Goal: Transaction & Acquisition: Purchase product/service

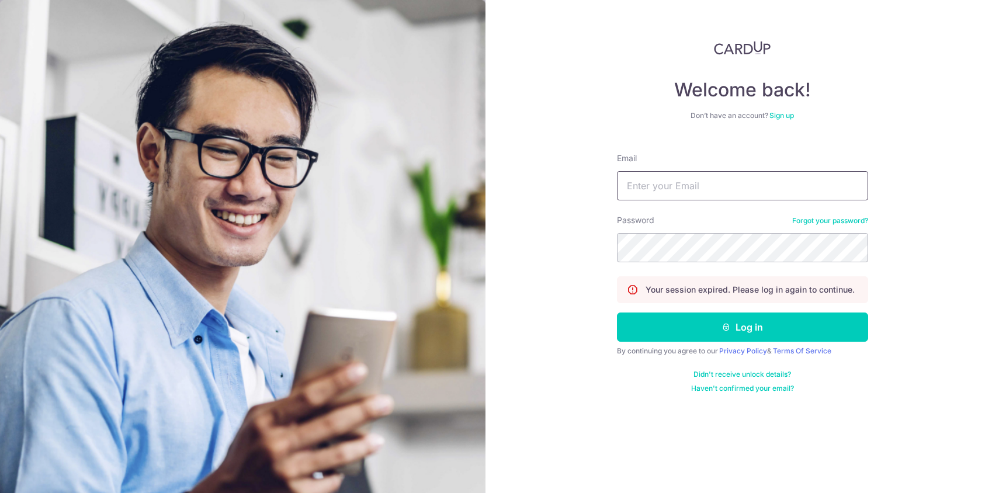
type input "[EMAIL_ADDRESS][DOMAIN_NAME]"
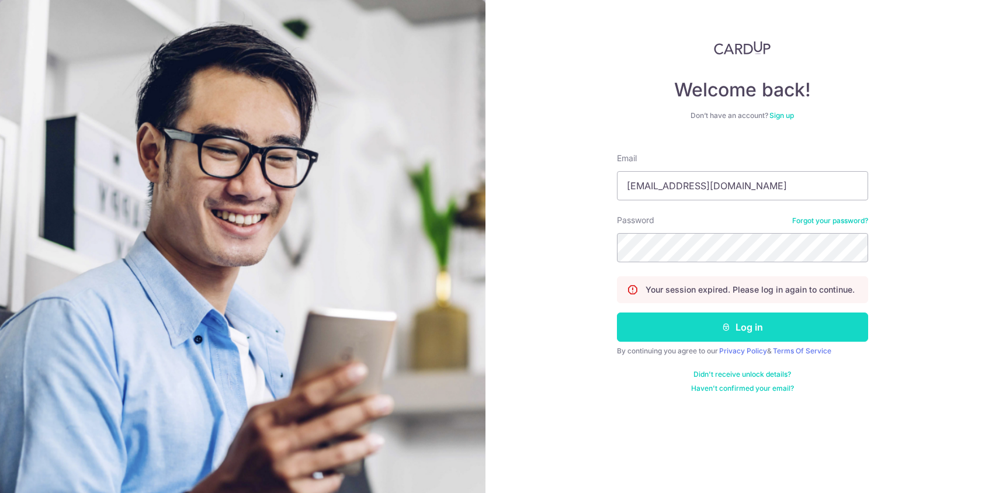
click at [741, 331] on button "Log in" at bounding box center [742, 326] width 251 height 29
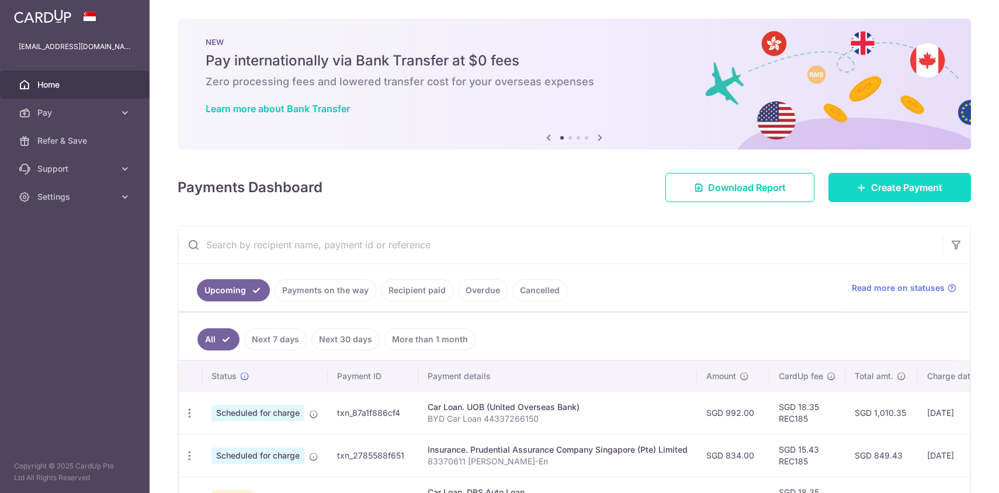
click at [903, 195] on link "Create Payment" at bounding box center [899, 187] width 143 height 29
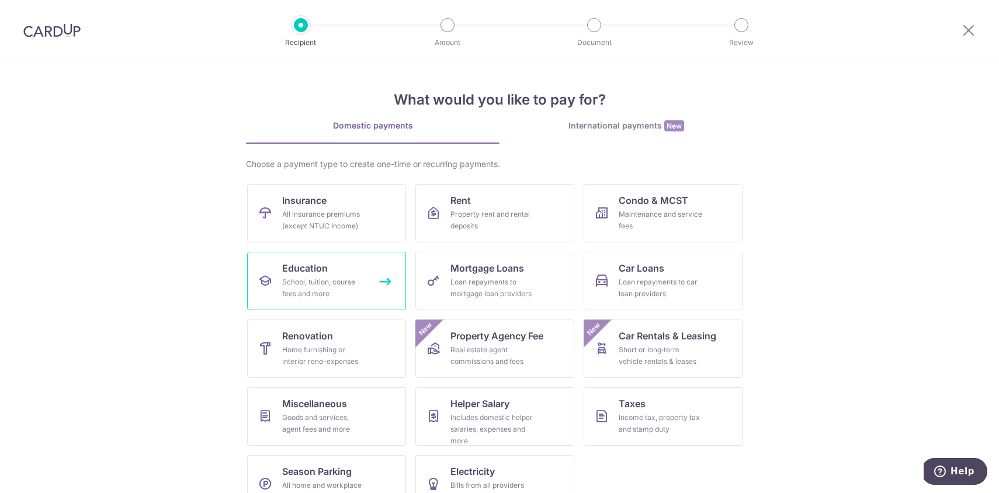
click at [336, 276] on div "School, tuition, course fees and more" at bounding box center [324, 287] width 84 height 23
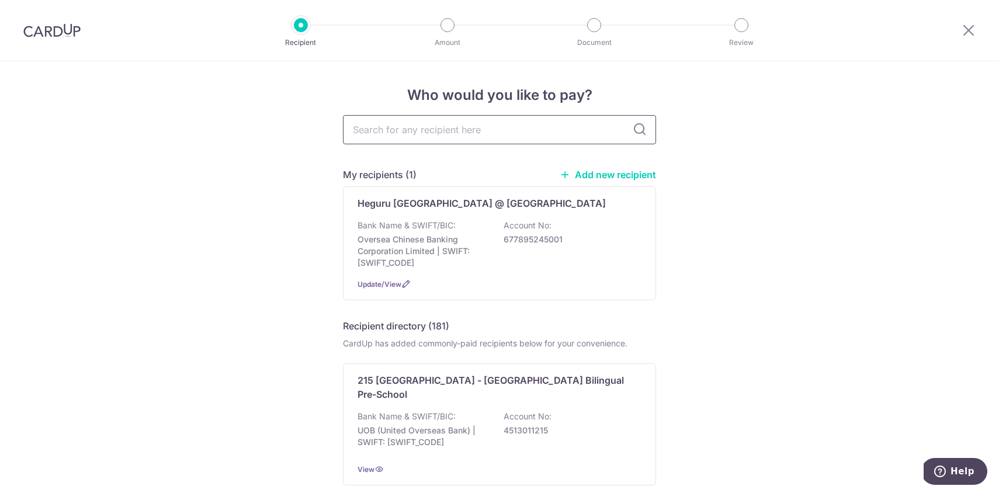
click at [550, 133] on input "text" at bounding box center [499, 129] width 313 height 29
type input "berries"
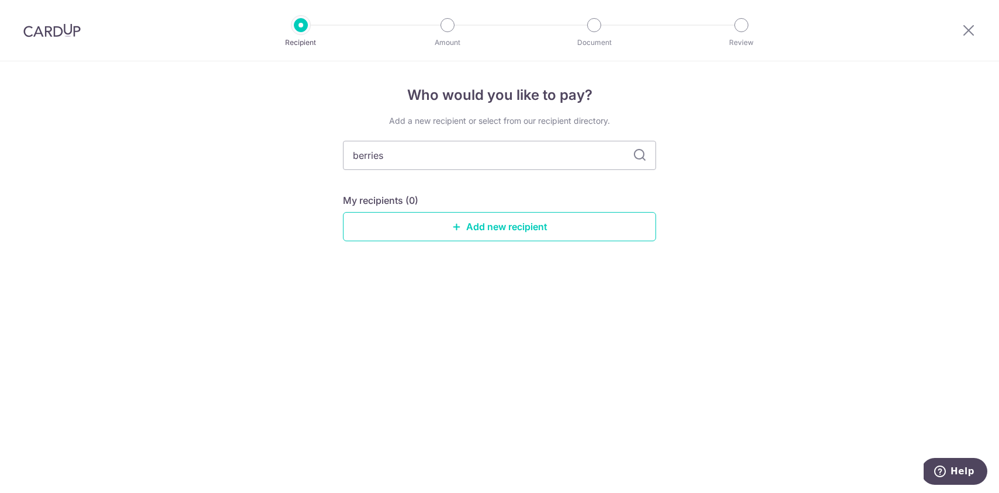
click at [645, 124] on div "Add a new recipient or select from our recipient directory." at bounding box center [499, 121] width 313 height 12
click at [637, 151] on icon at bounding box center [640, 155] width 14 height 14
click at [530, 220] on link "Add new recipient" at bounding box center [499, 226] width 313 height 29
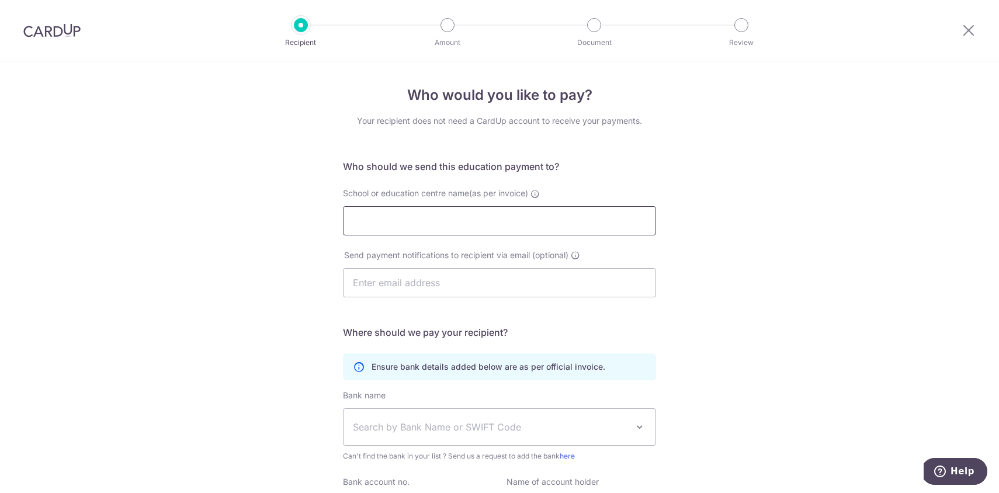
click at [468, 227] on input "School or education centre name(as per invoice)" at bounding box center [499, 220] width 313 height 29
type input "Berries World of Learning School (KVP) Pte Ltd"
type input "[DOMAIN_NAME][EMAIL_ADDRESS][DOMAIN_NAME]"
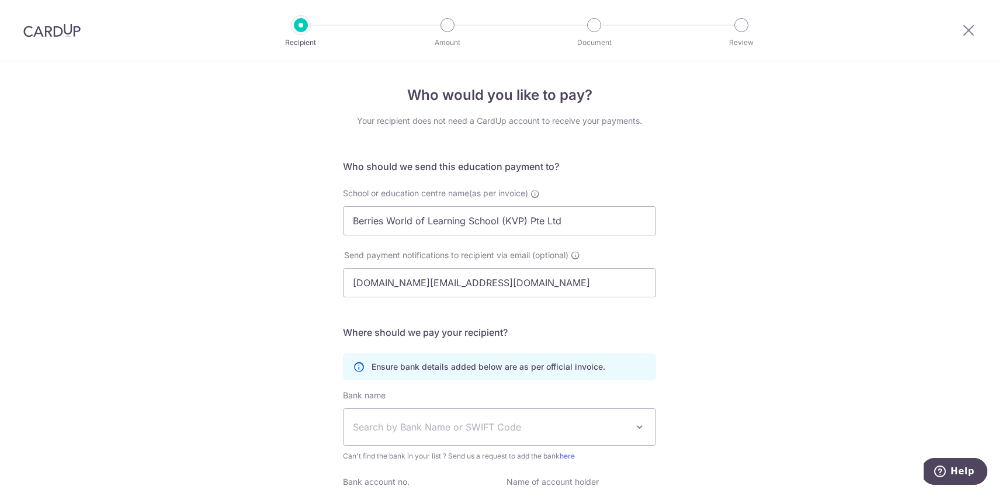
click at [576, 326] on h5 "Where should we pay your recipient?" at bounding box center [499, 332] width 313 height 14
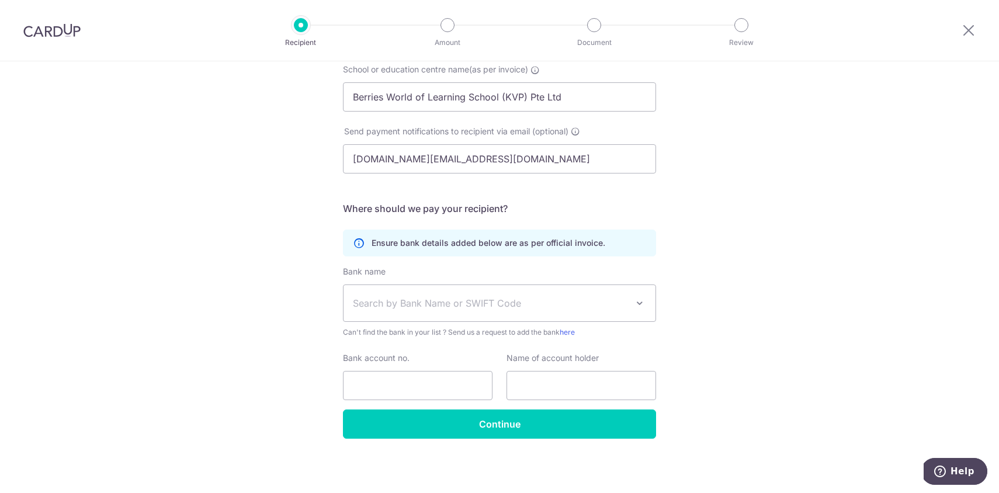
scroll to position [124, 0]
click at [593, 293] on span "Search by Bank Name or SWIFT Code" at bounding box center [499, 302] width 312 height 36
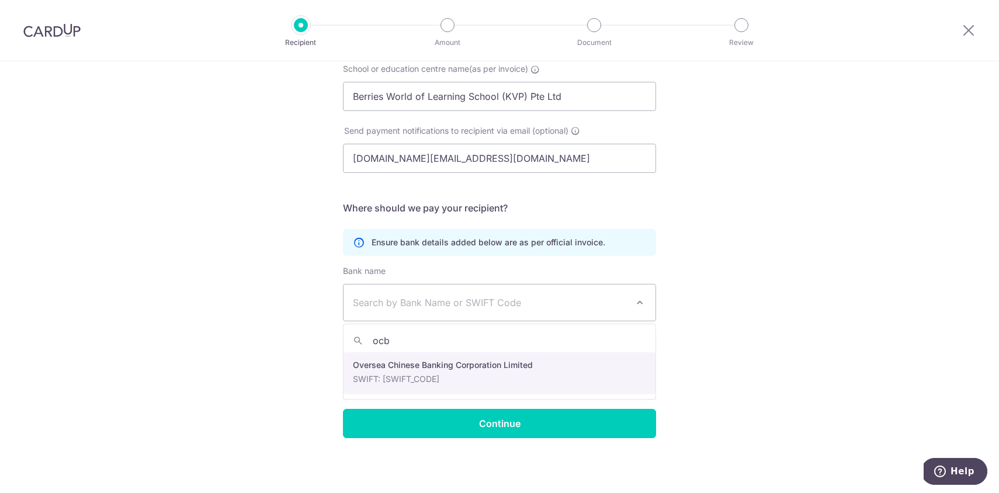
type input "ocbc"
select select "12"
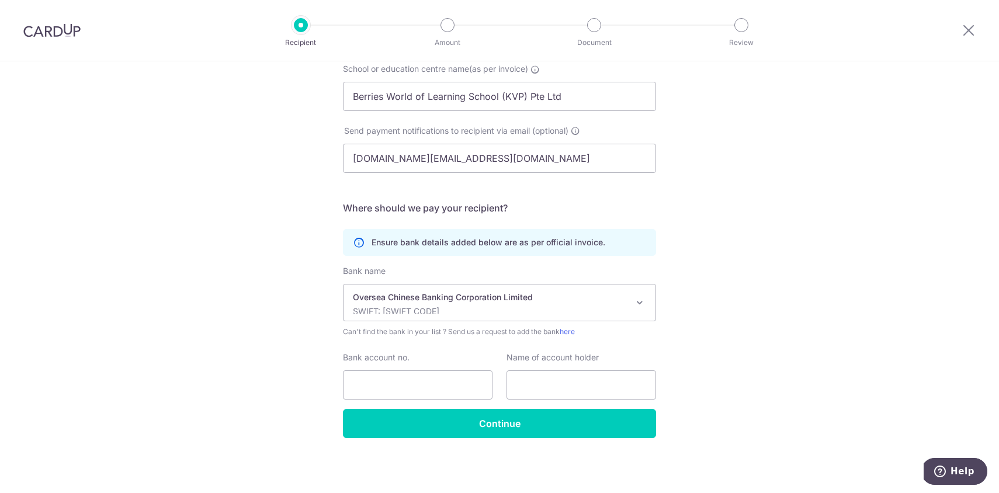
click at [450, 402] on div "Bank name Select Bank UBS AG ANEXT BANK PTE LTD Australia & New Zealand Banking…" at bounding box center [499, 337] width 313 height 144
click at [454, 383] on input "Bank account no." at bounding box center [418, 384] width 150 height 29
type input "713397453001"
click at [580, 383] on input "text" at bounding box center [581, 384] width 150 height 29
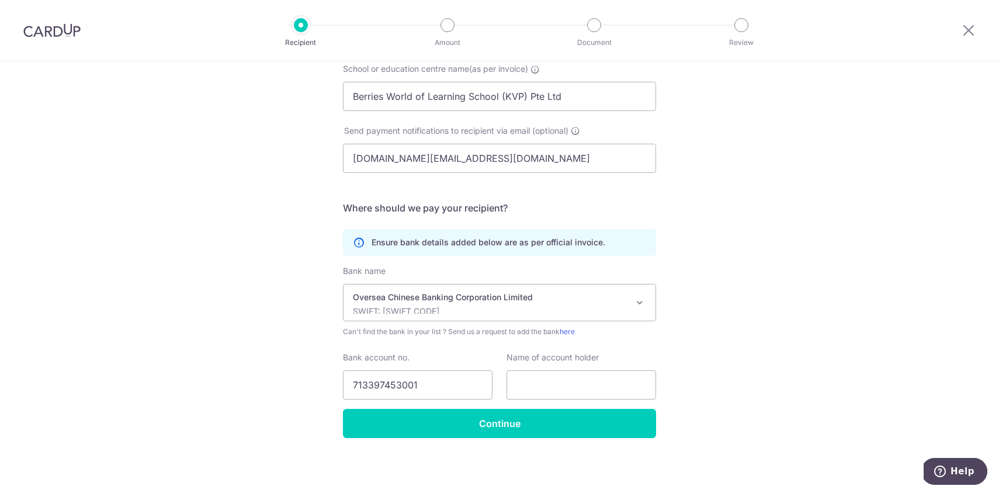
click at [682, 361] on div "Who would you like to pay? Your recipient does not need a CardUp account to rec…" at bounding box center [499, 215] width 999 height 556
click at [628, 379] on input "text" at bounding box center [581, 384] width 150 height 29
type input "Berries World of Learning School (KVP) Pte Ltd"
click at [504, 442] on div "Who would you like to pay? Your recipient does not need a CardUp account to rec…" at bounding box center [499, 215] width 999 height 556
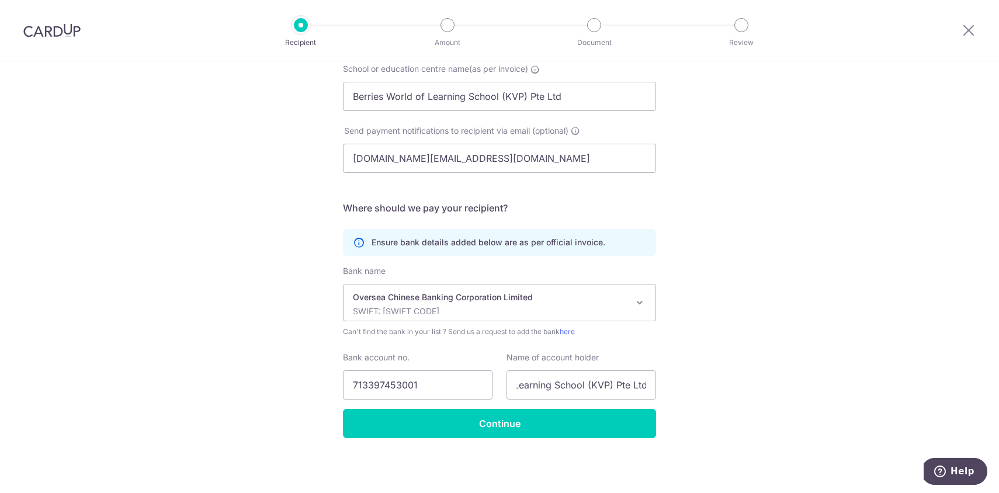
scroll to position [0, 0]
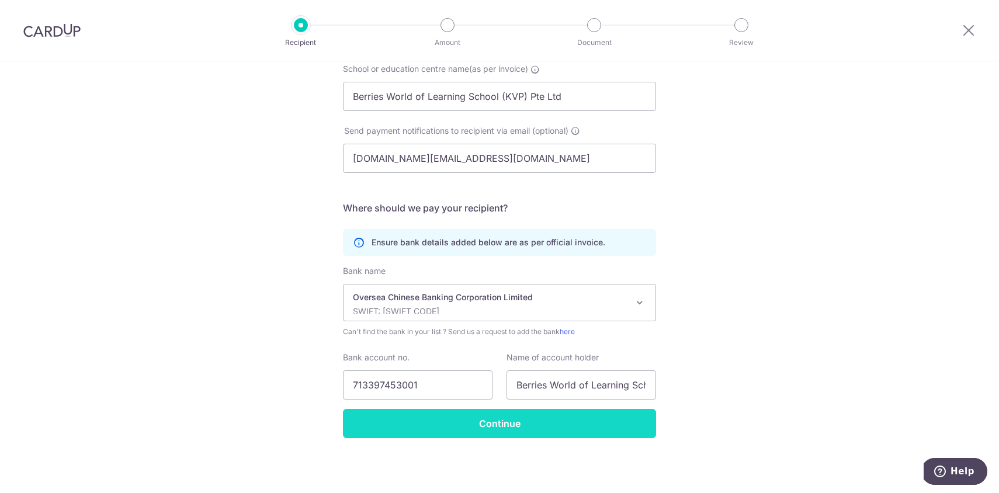
click at [512, 429] on input "Continue" at bounding box center [499, 423] width 313 height 29
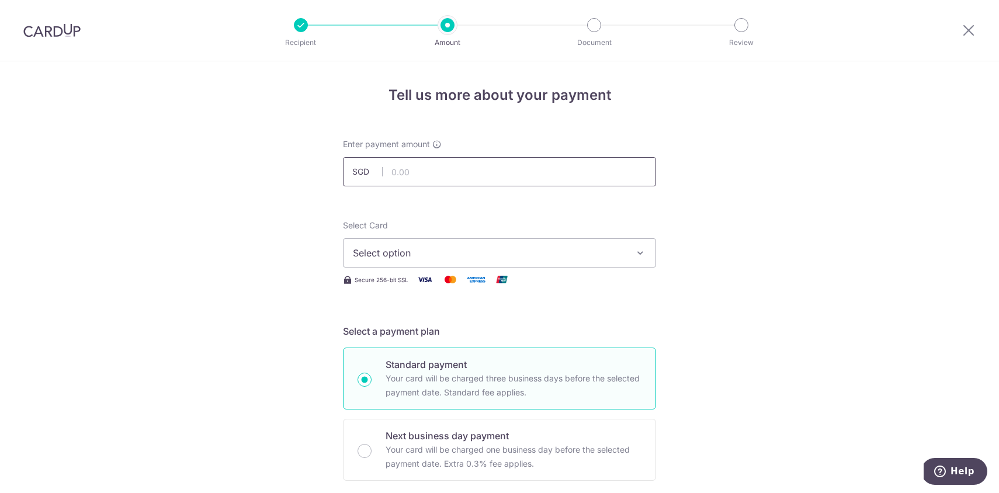
click at [469, 178] on input "text" at bounding box center [499, 171] width 313 height 29
type input "997.35"
click at [450, 249] on span "Select option" at bounding box center [489, 253] width 272 height 14
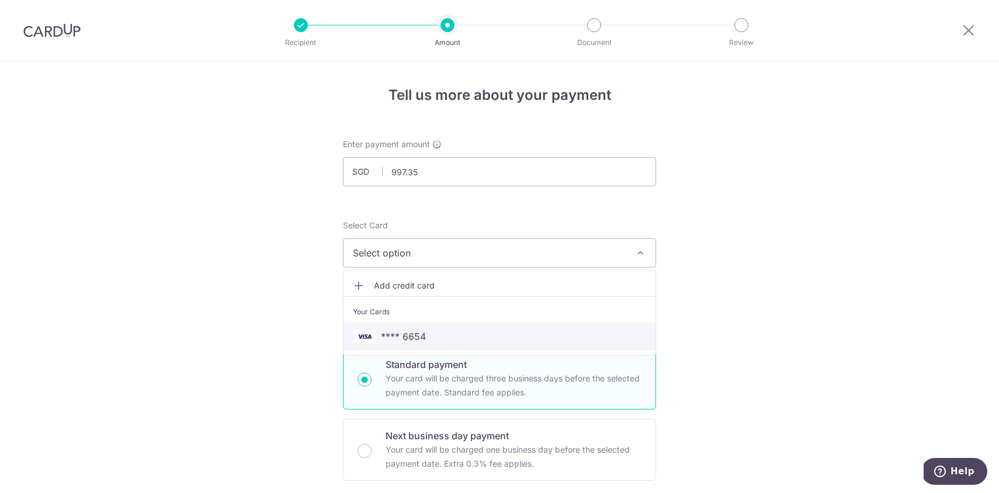
click at [435, 328] on link "**** 6654" at bounding box center [499, 336] width 312 height 28
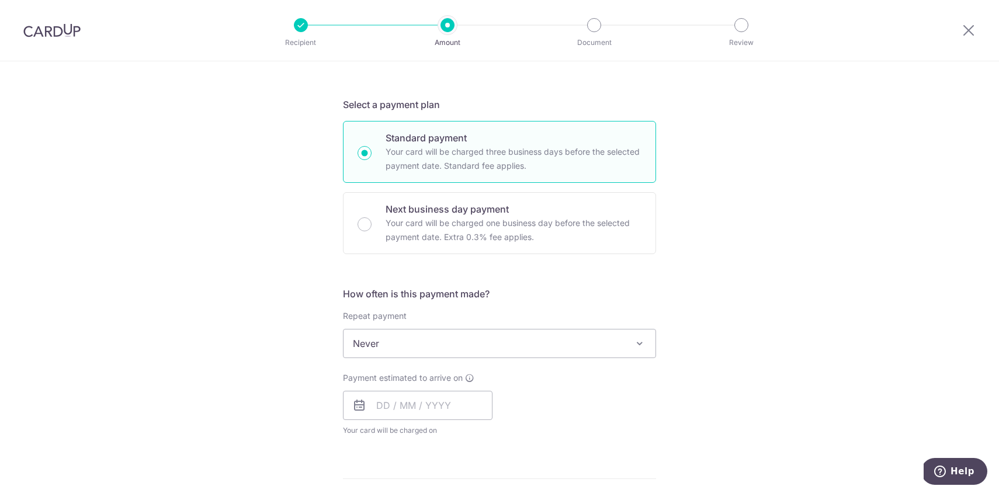
scroll to position [244, 0]
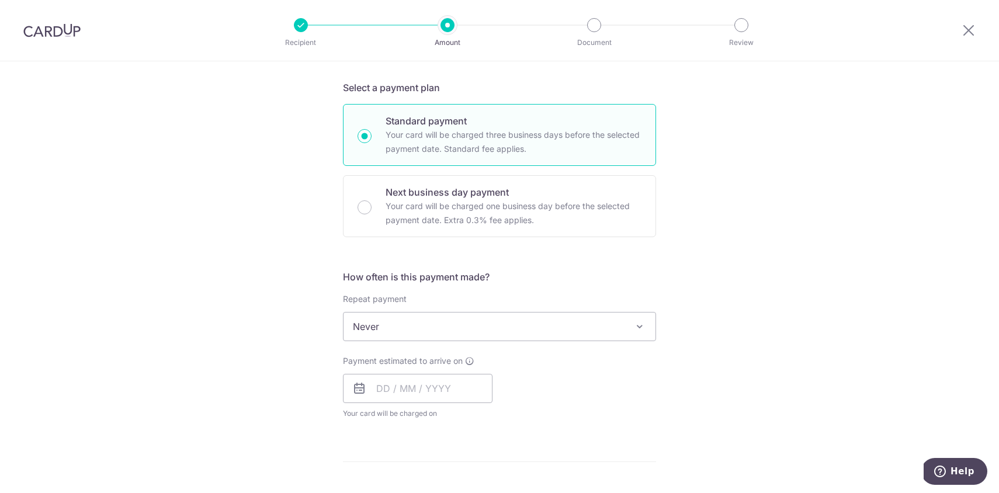
click at [533, 331] on span "Never" at bounding box center [499, 326] width 312 height 28
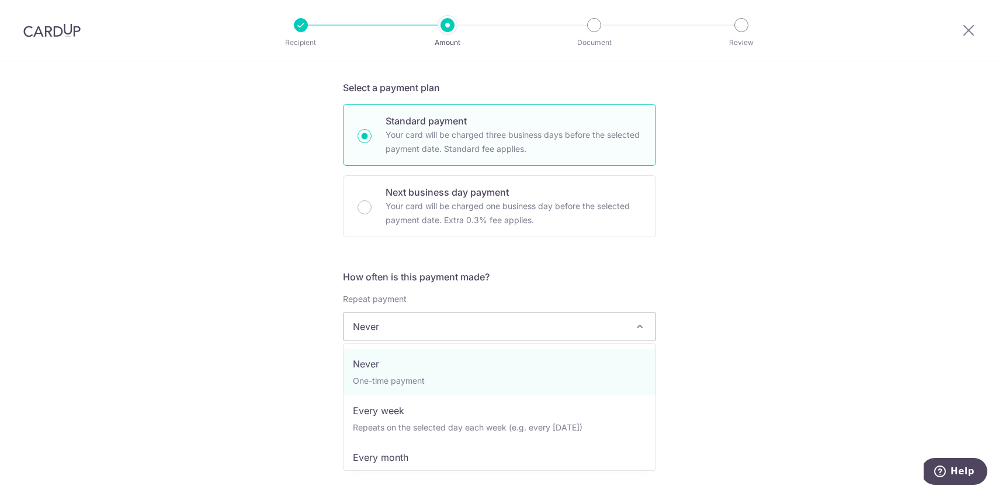
click at [732, 366] on div "Tell us more about your payment Enter payment amount SGD 997.35 997.35 Recipien…" at bounding box center [499, 346] width 999 height 1057
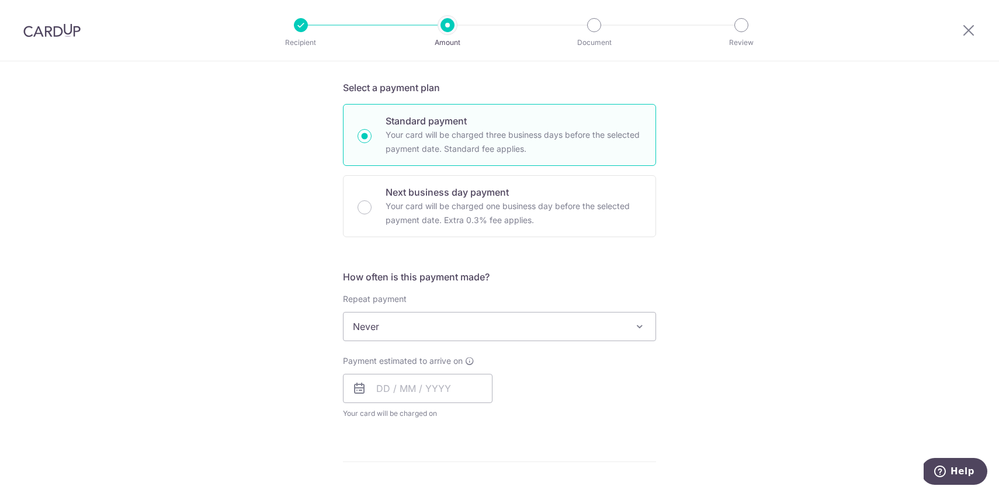
click at [498, 318] on span "Never" at bounding box center [499, 326] width 312 height 28
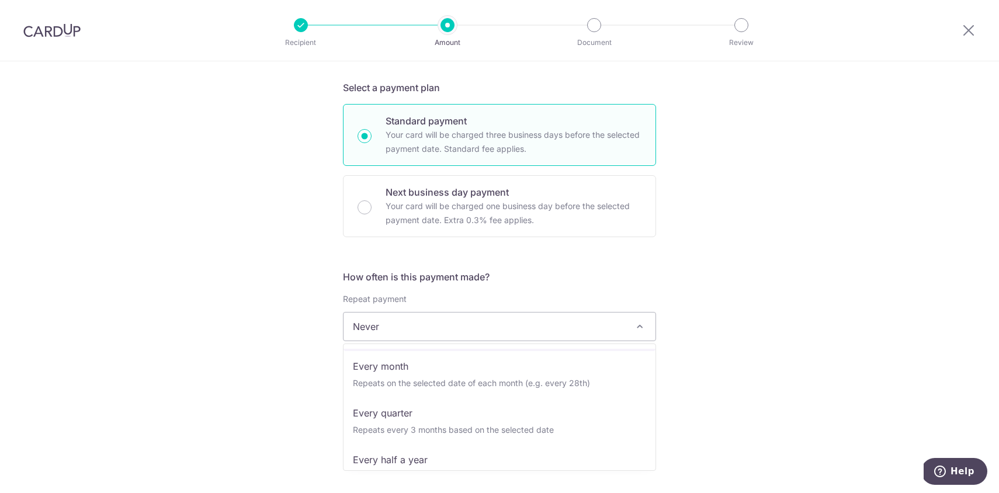
scroll to position [117, 0]
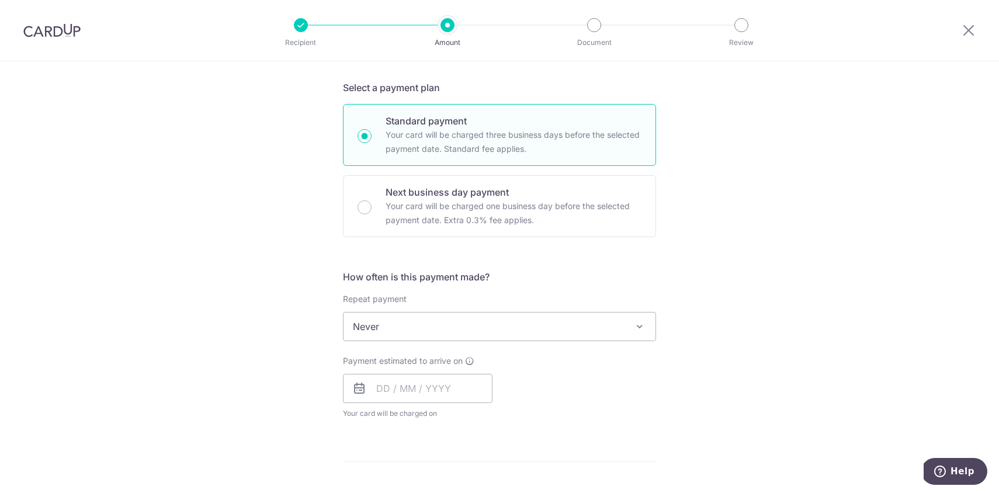
click at [444, 327] on span "Never" at bounding box center [499, 326] width 312 height 28
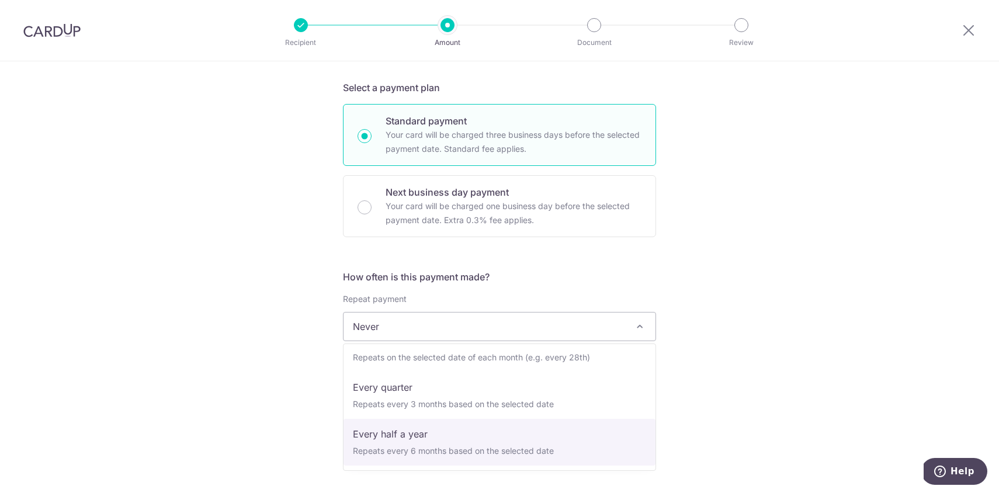
select select "5"
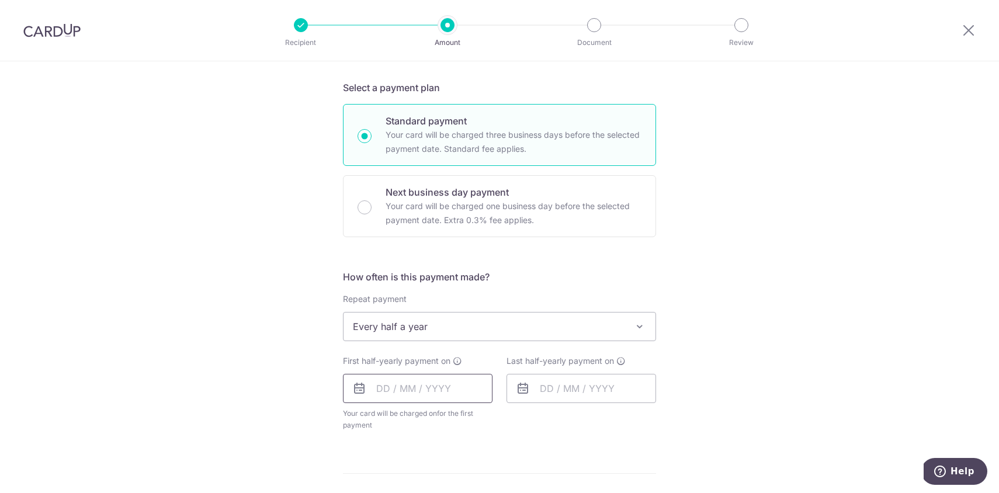
click at [385, 384] on input "text" at bounding box center [418, 388] width 150 height 29
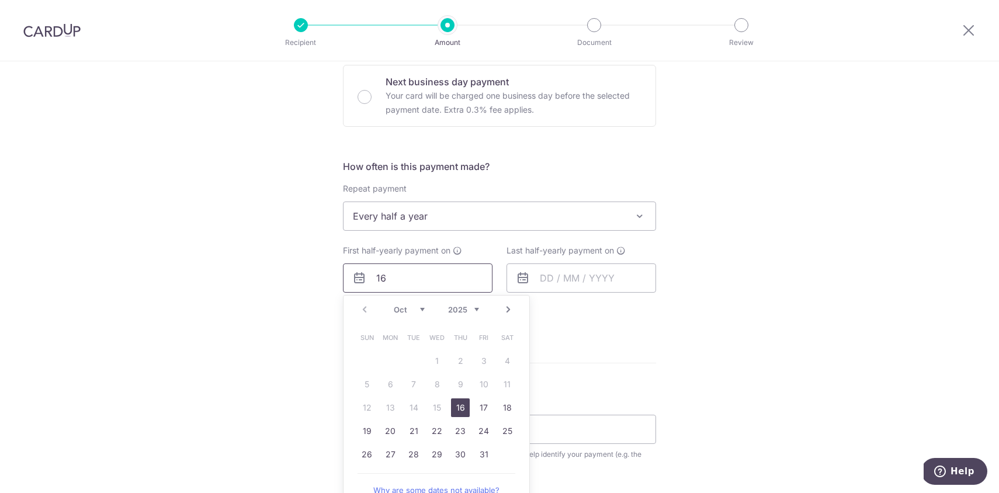
scroll to position [357, 0]
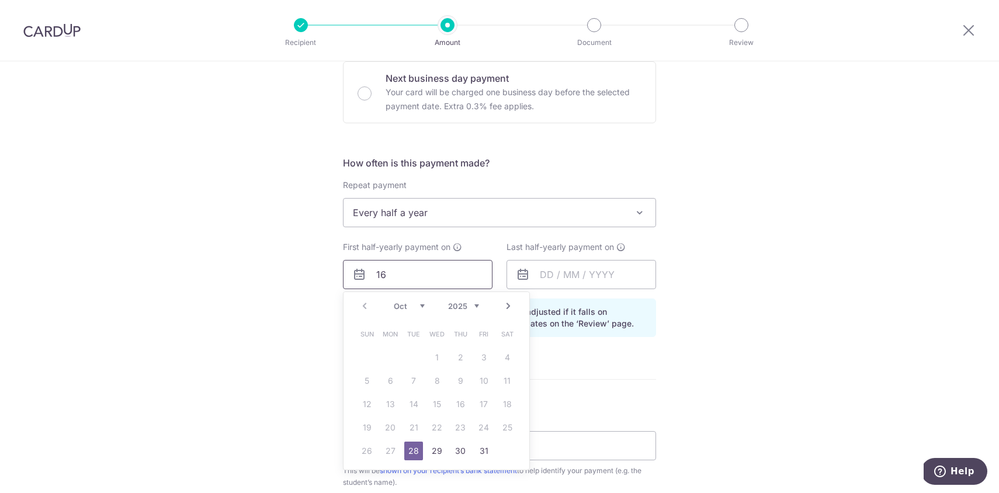
click at [426, 273] on input "16" at bounding box center [418, 274] width 150 height 29
type input "1"
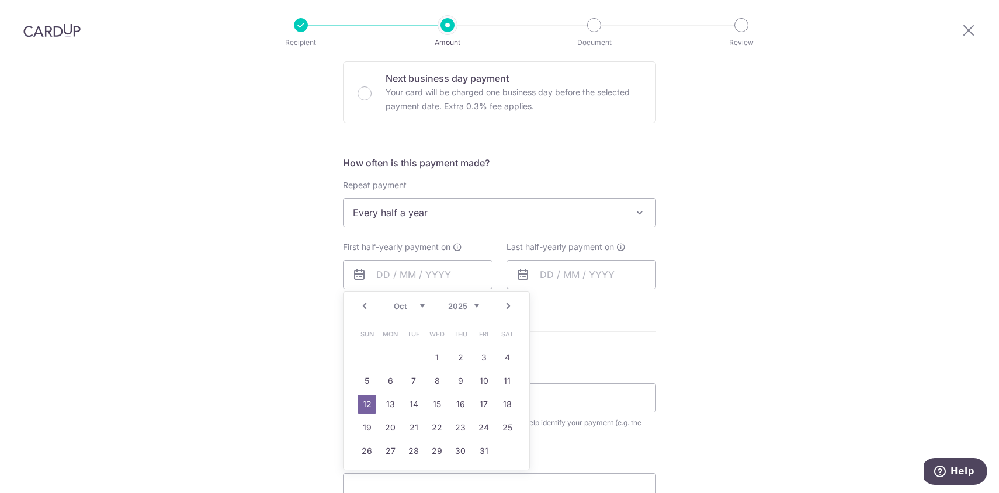
click at [362, 311] on link "Prev" at bounding box center [364, 306] width 14 height 14
click at [423, 392] on td "16" at bounding box center [413, 403] width 23 height 23
type input "16/09/2025"
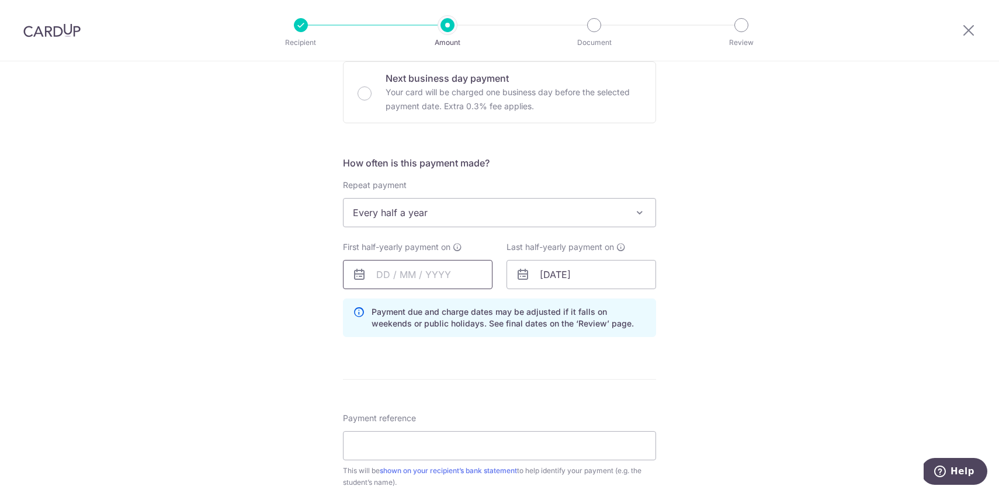
click at [442, 277] on input "text" at bounding box center [418, 274] width 150 height 29
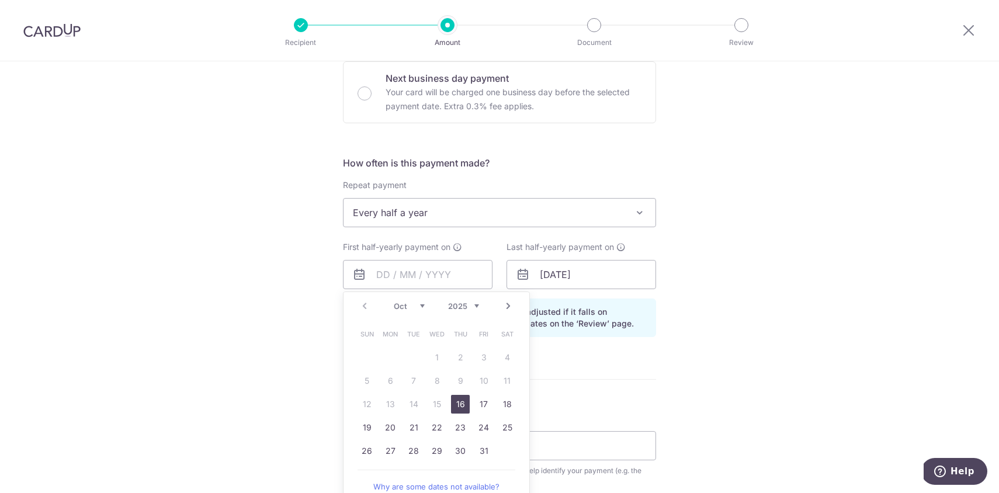
click at [453, 406] on link "16" at bounding box center [460, 404] width 19 height 19
type input "16/10/2025"
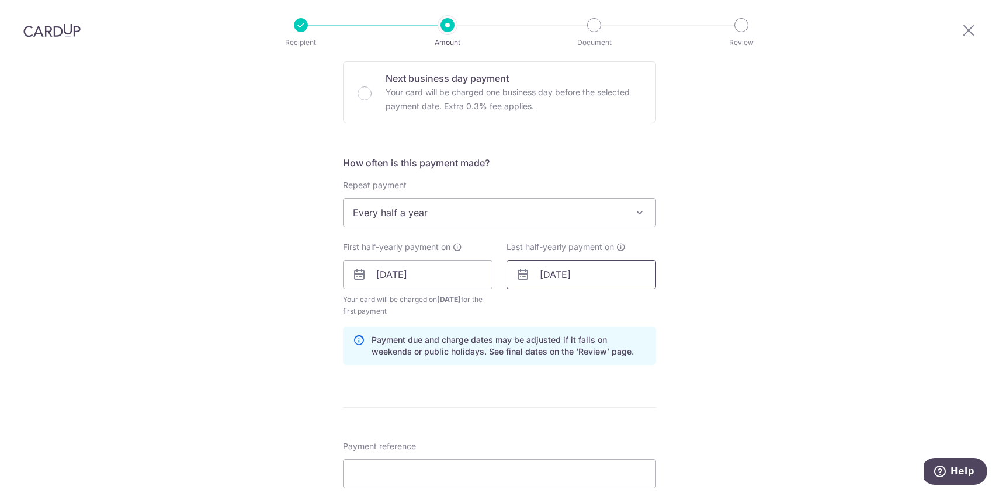
click at [600, 272] on input "16/10/2025" at bounding box center [581, 274] width 150 height 29
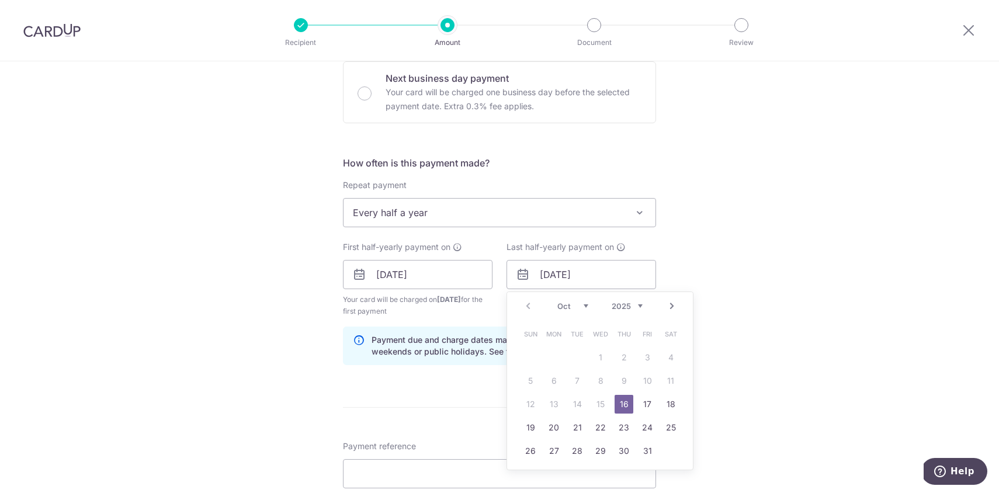
click at [670, 302] on link "Next" at bounding box center [672, 306] width 14 height 14
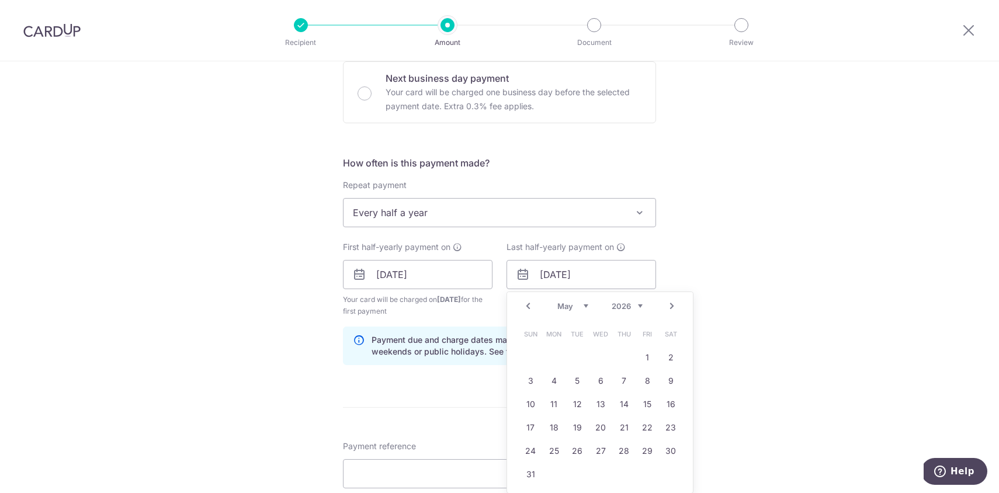
click at [670, 302] on link "Next" at bounding box center [672, 306] width 14 height 14
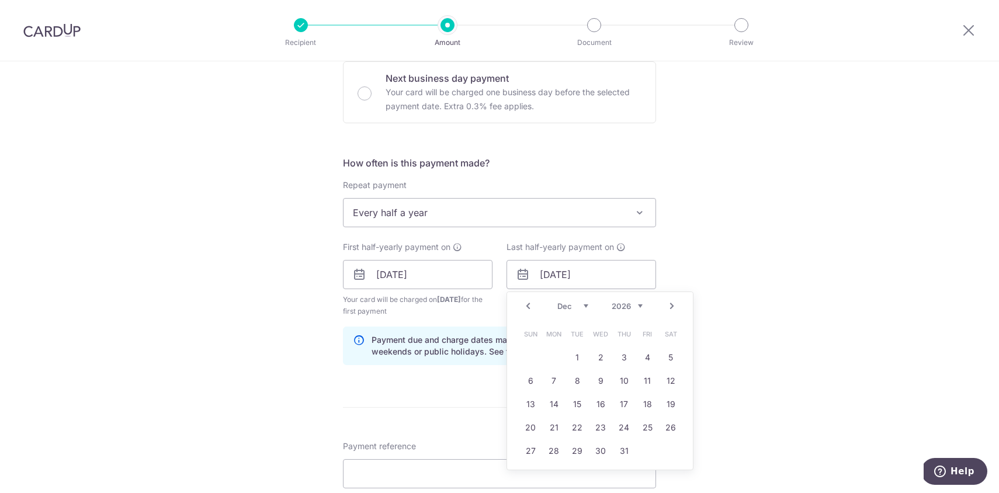
click at [670, 302] on link "Next" at bounding box center [672, 306] width 14 height 14
click at [531, 310] on link "Prev" at bounding box center [528, 306] width 14 height 14
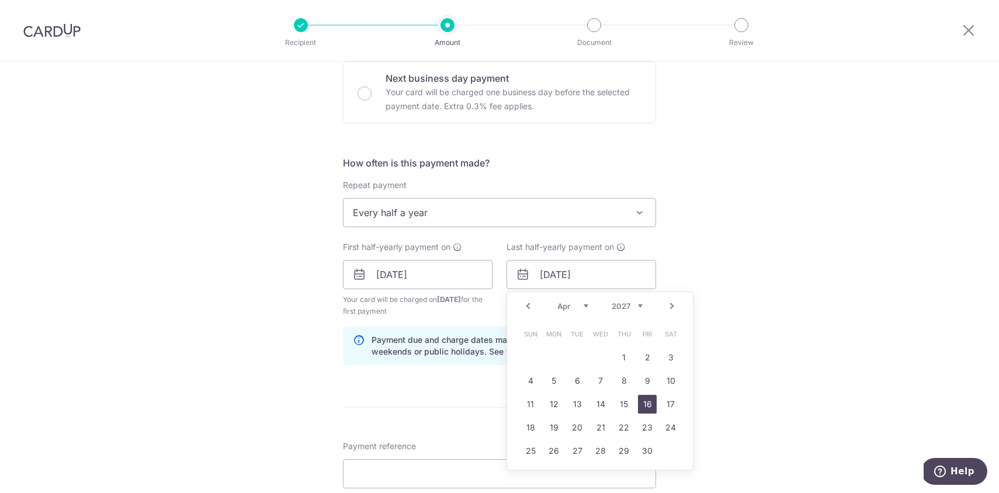
click at [642, 408] on link "16" at bounding box center [647, 404] width 19 height 19
type input "16/04/2027"
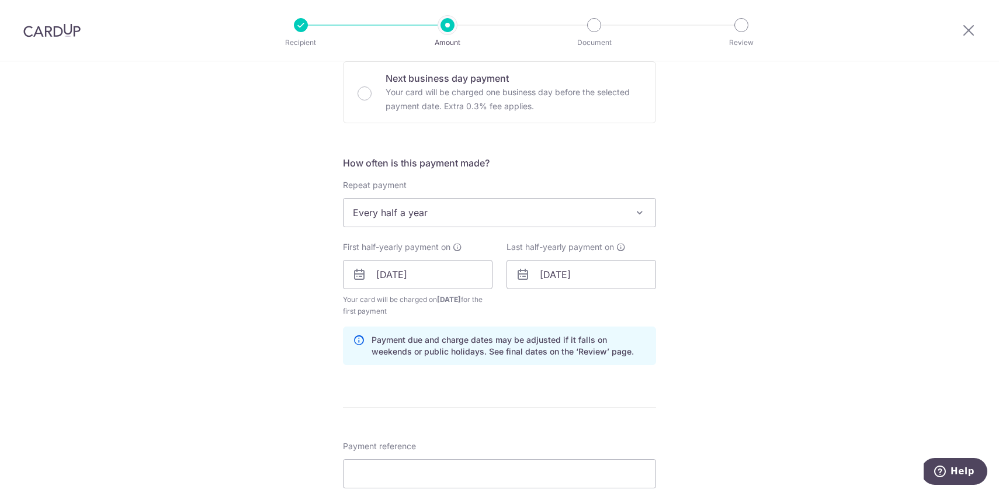
click at [729, 362] on div "Tell us more about your payment Enter payment amount SGD 997.35 997.35 Recipien…" at bounding box center [499, 262] width 999 height 1116
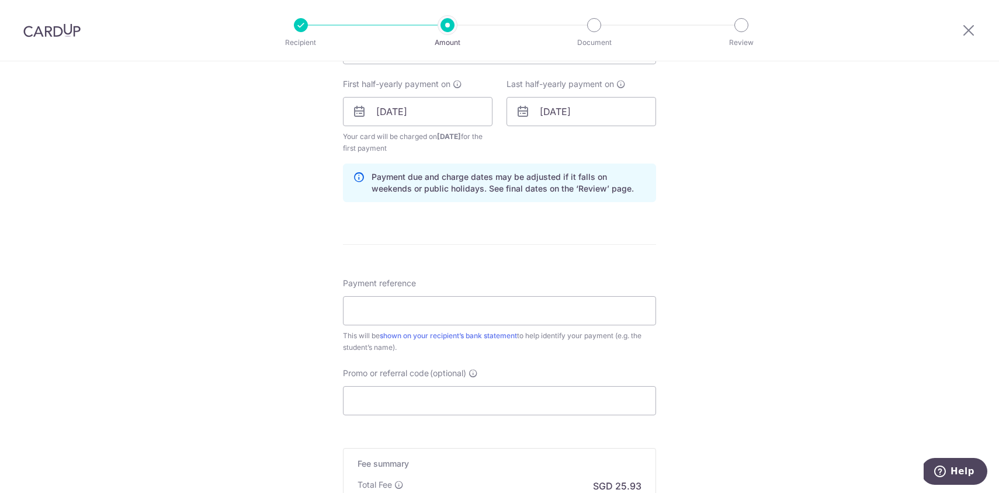
scroll to position [537, 0]
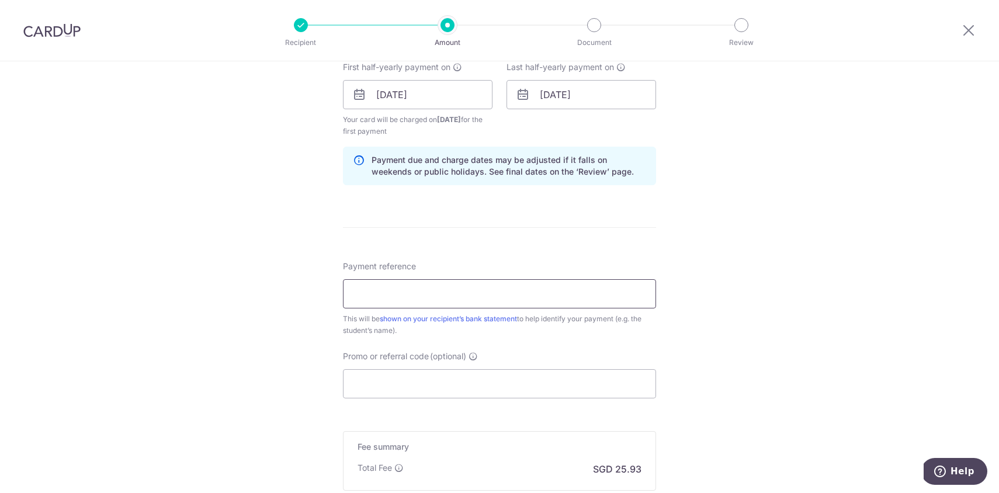
click at [562, 291] on input "Payment reference" at bounding box center [499, 293] width 313 height 29
click at [521, 297] on input "Tan Yi Kai, Ian" at bounding box center [499, 293] width 313 height 29
type input "Tan Yi Kai, Ian (K2)"
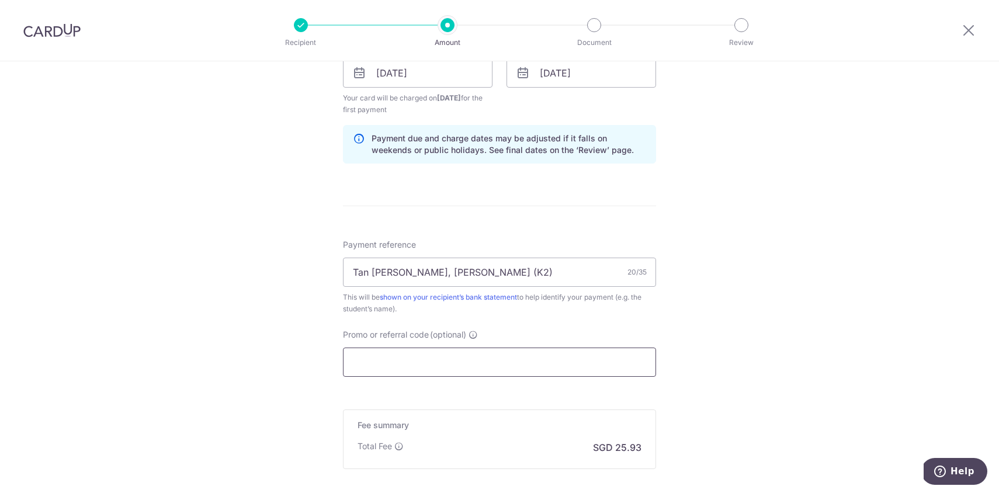
click at [530, 350] on input "Promo or referral code (optional)" at bounding box center [499, 362] width 313 height 29
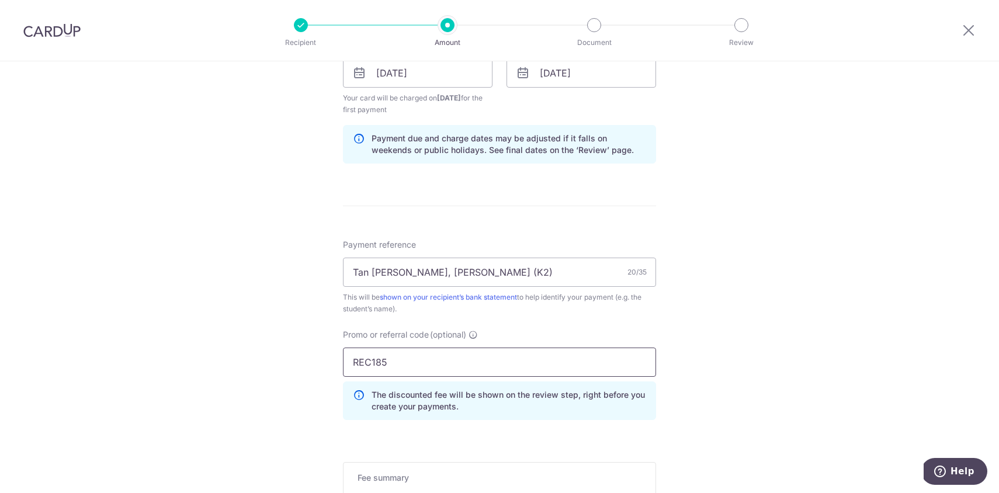
type input "REC185"
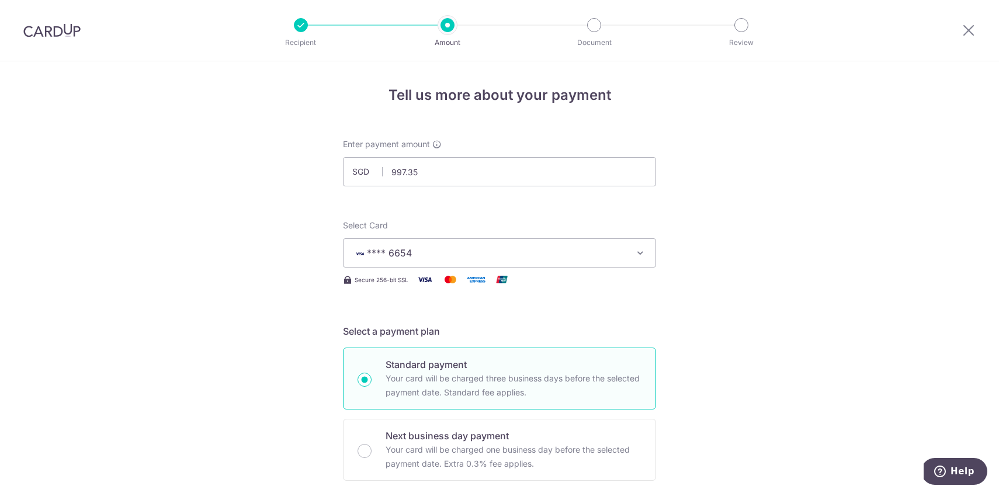
scroll to position [2, 0]
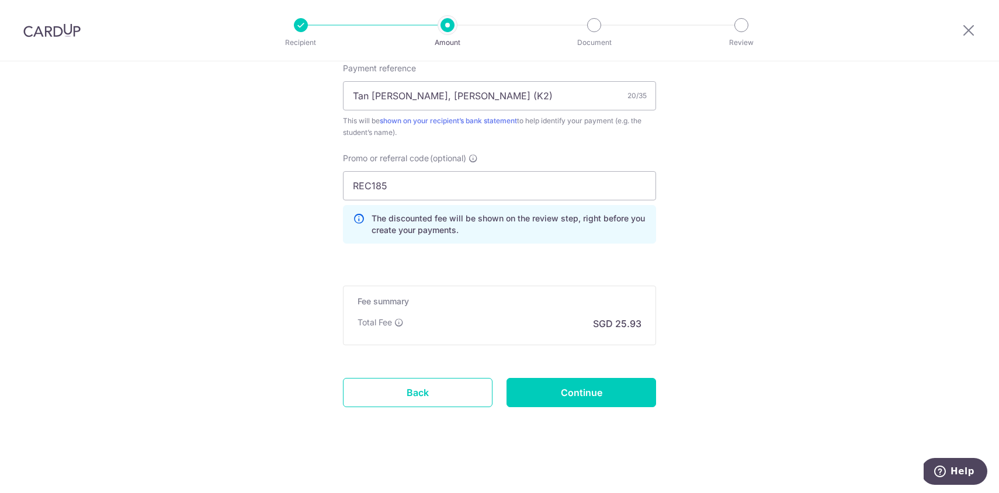
scroll to position [737, 0]
click at [586, 394] on input "Continue" at bounding box center [581, 390] width 150 height 29
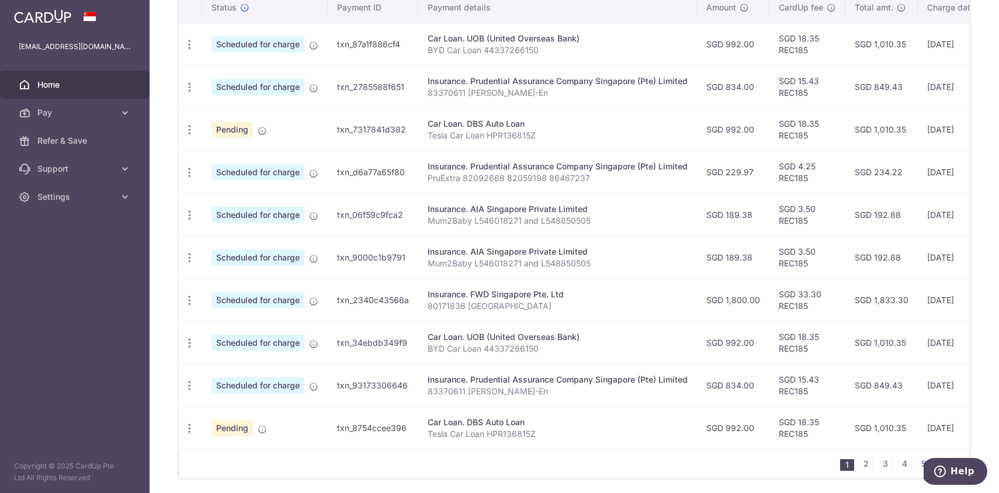
scroll to position [369, 0]
click at [192, 263] on div "Update payment Cancel payment" at bounding box center [190, 257] width 22 height 22
click at [187, 252] on icon "button" at bounding box center [189, 257] width 12 height 12
click at [227, 286] on span "Update payment" at bounding box center [251, 289] width 79 height 14
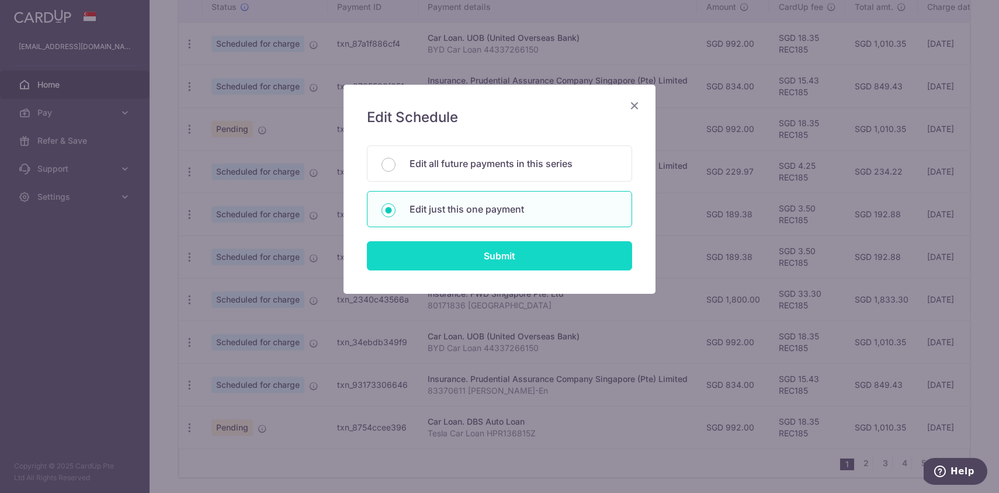
click at [495, 263] on input "Submit" at bounding box center [499, 255] width 265 height 29
radio input "true"
type input "189.38"
type input "31/10/2025"
type input "Mum2Baby L546018271 and L548850505"
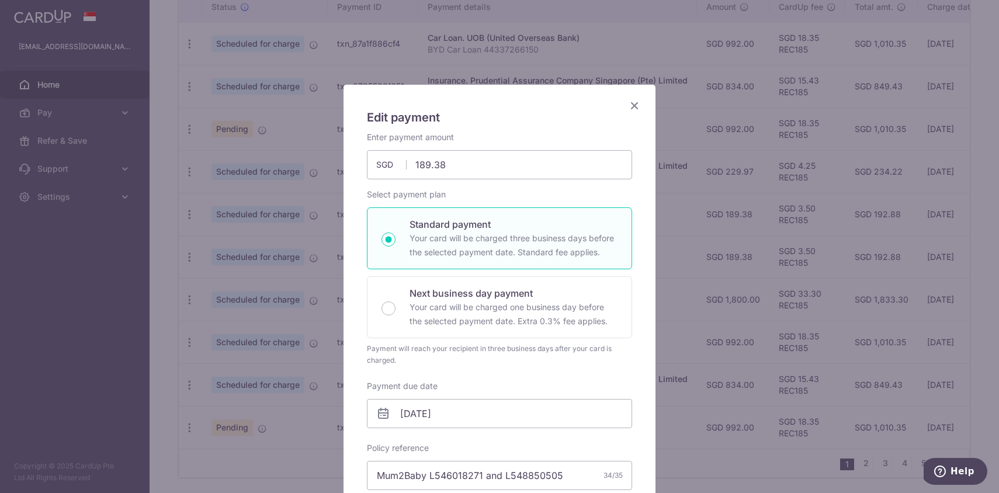
type input "REC185"
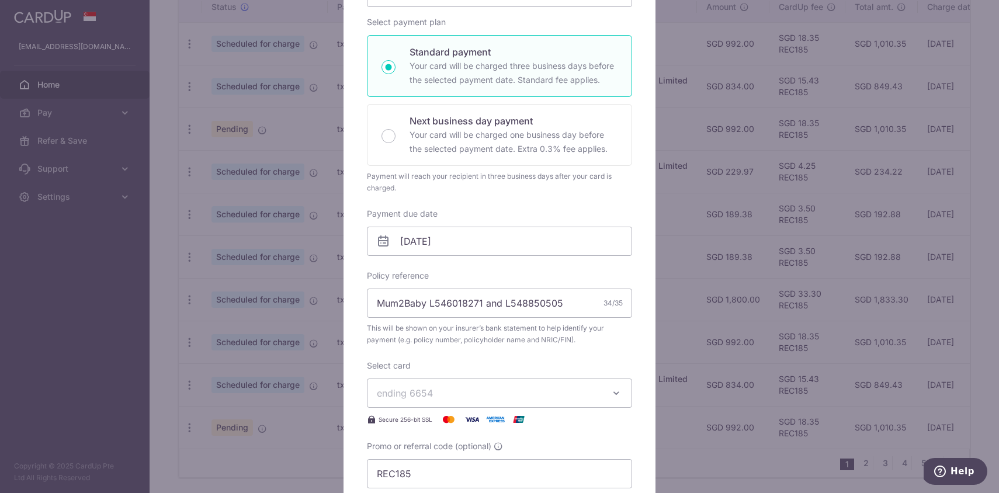
scroll to position [174, 0]
click at [482, 235] on input "31/10/2025" at bounding box center [499, 239] width 265 height 29
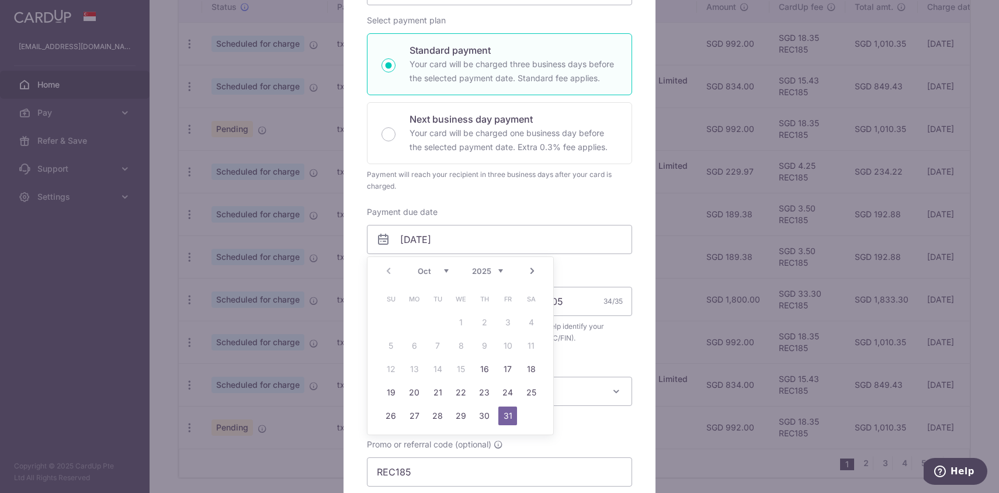
click at [596, 196] on div "Enter payment amount 189.38 189.38 SGD To change the payment amount, please can…" at bounding box center [499, 221] width 265 height 529
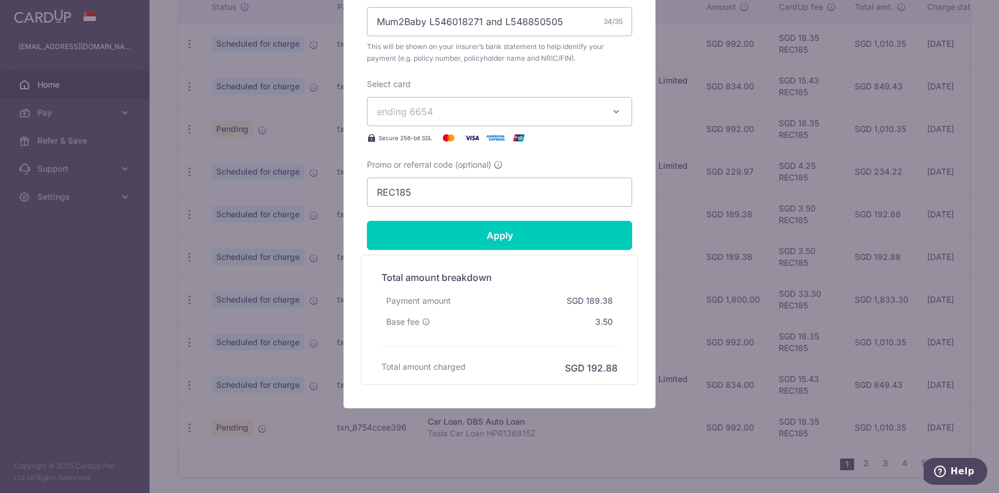
scroll to position [0, 0]
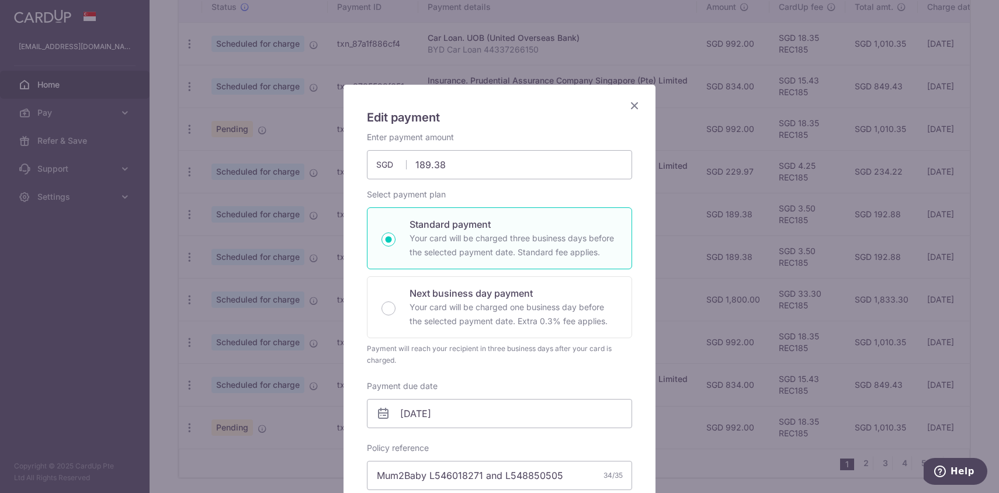
click at [633, 105] on icon "Close" at bounding box center [634, 105] width 14 height 15
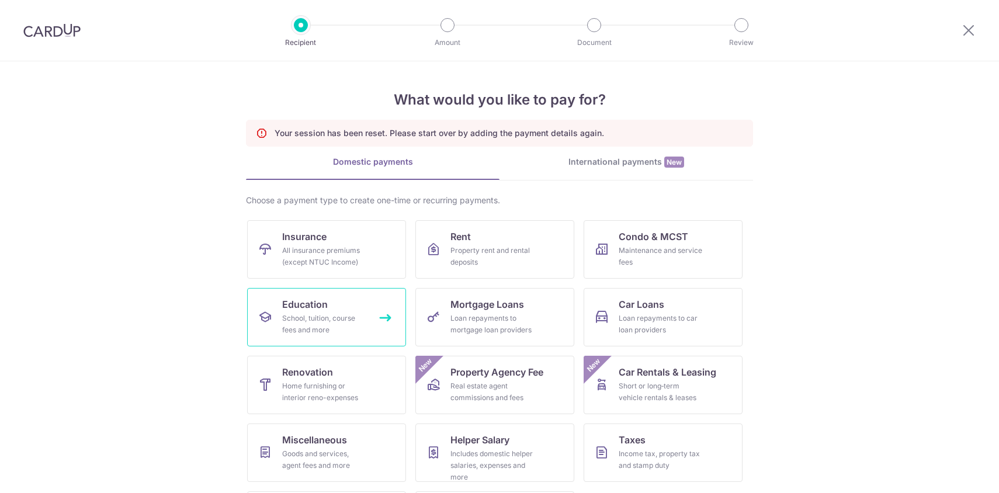
click at [301, 328] on div "School, tuition, course fees and more" at bounding box center [324, 323] width 84 height 23
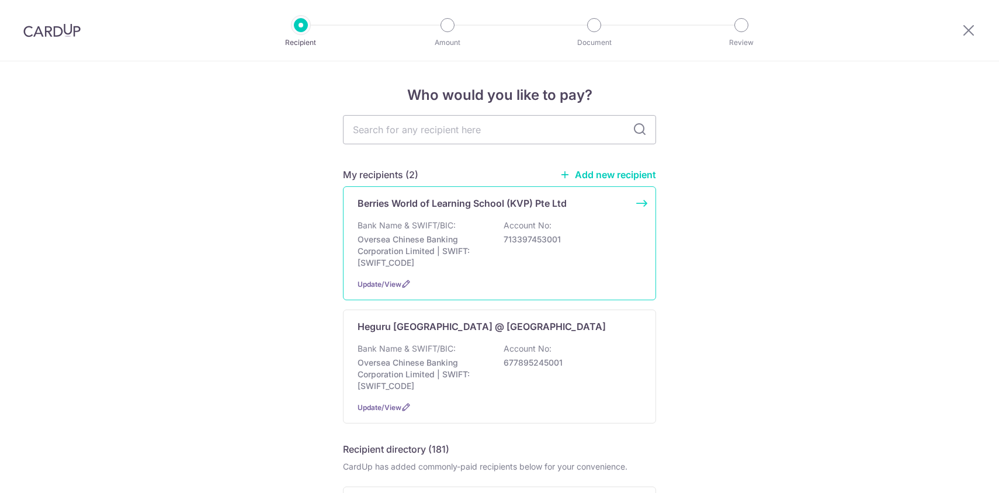
click at [500, 218] on div "Berries World of Learning School (KVP) Pte Ltd Bank Name & SWIFT/BIC: Oversea C…" at bounding box center [499, 243] width 313 height 114
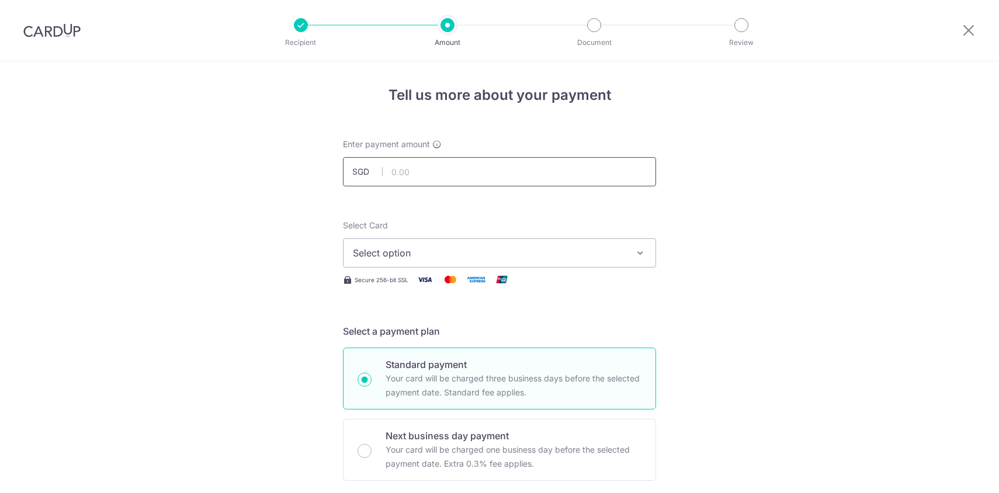
click at [516, 178] on input "text" at bounding box center [499, 171] width 313 height 29
click at [465, 172] on input "text" at bounding box center [499, 171] width 313 height 29
type input "997.35"
click at [548, 244] on button "Select option" at bounding box center [499, 252] width 313 height 29
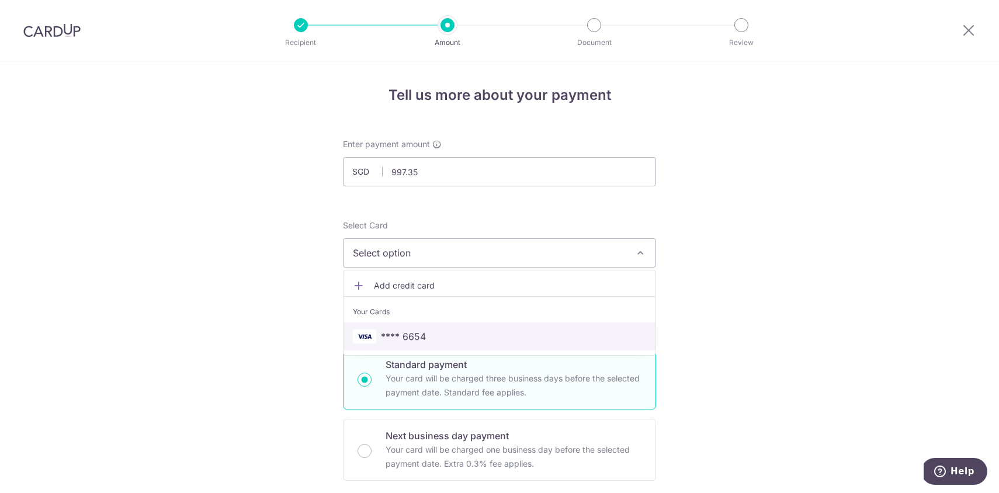
click at [472, 332] on span "**** 6654" at bounding box center [499, 336] width 293 height 14
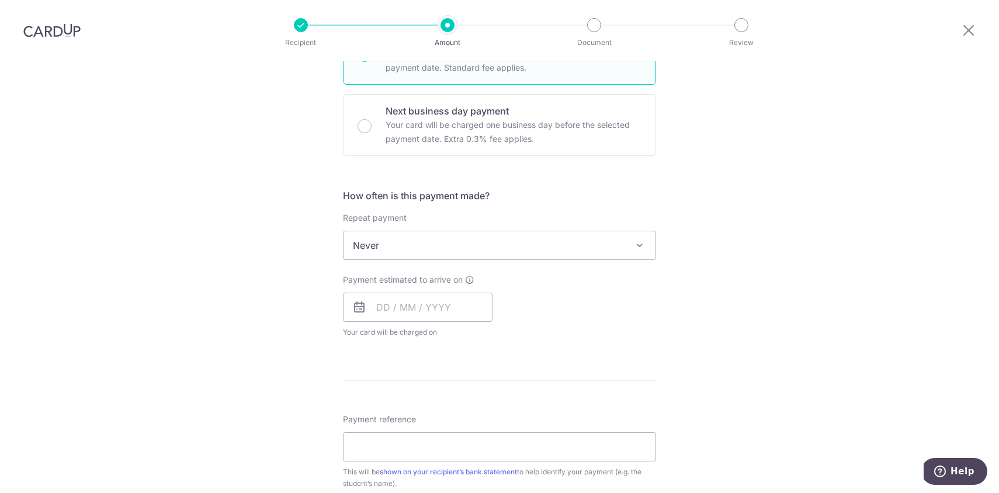
scroll to position [349, 0]
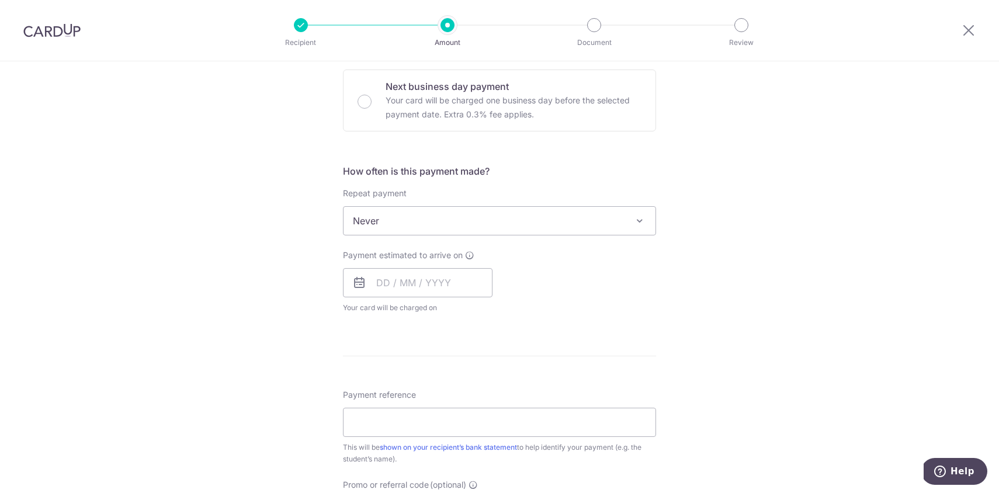
click at [514, 223] on span "Never" at bounding box center [499, 221] width 312 height 28
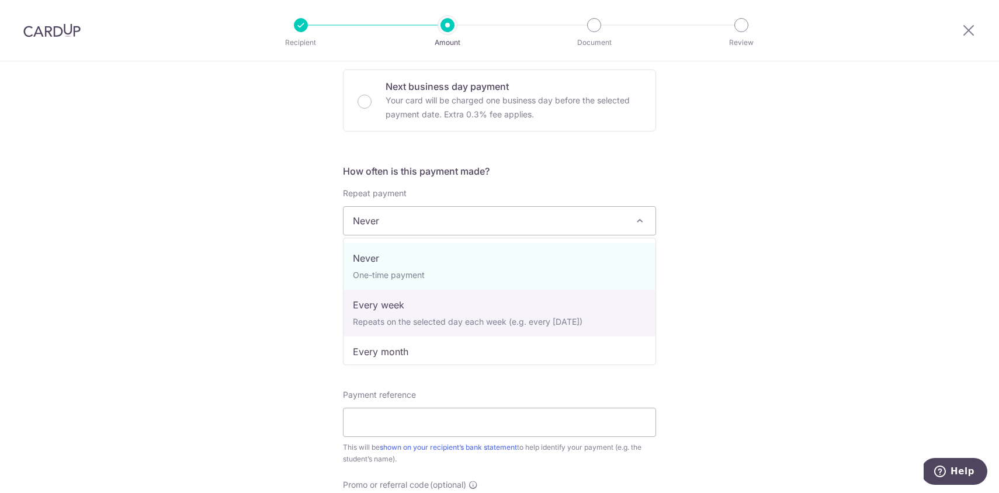
scroll to position [117, 0]
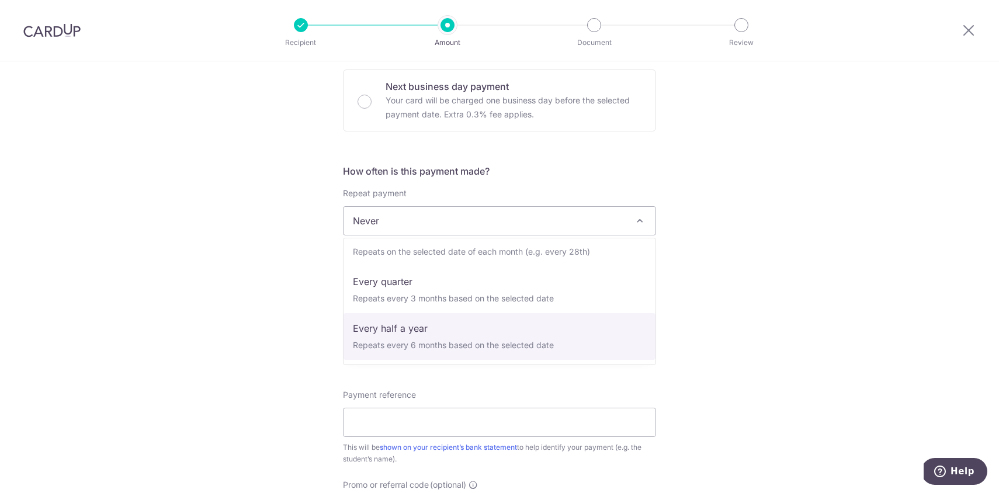
select select "5"
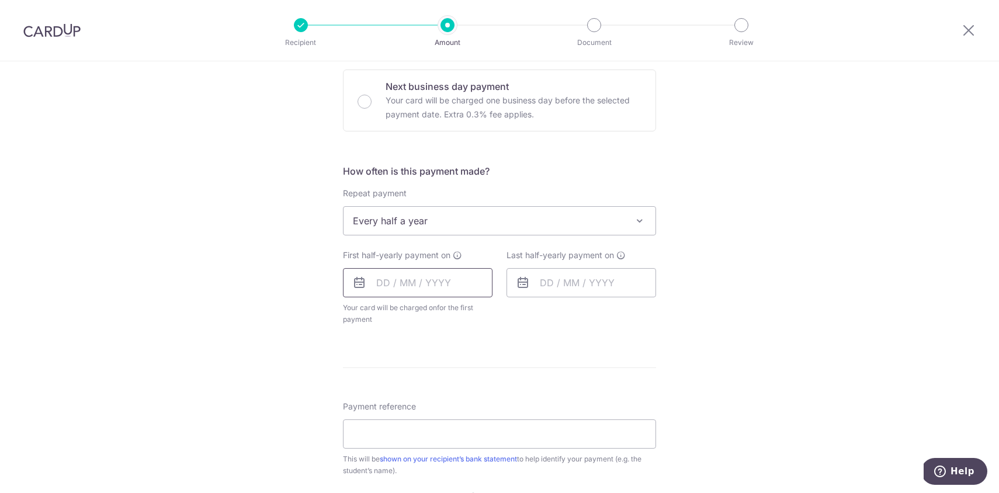
click at [385, 284] on input "text" at bounding box center [418, 282] width 150 height 29
click at [461, 414] on link "16" at bounding box center [460, 412] width 19 height 19
type input "[DATE]"
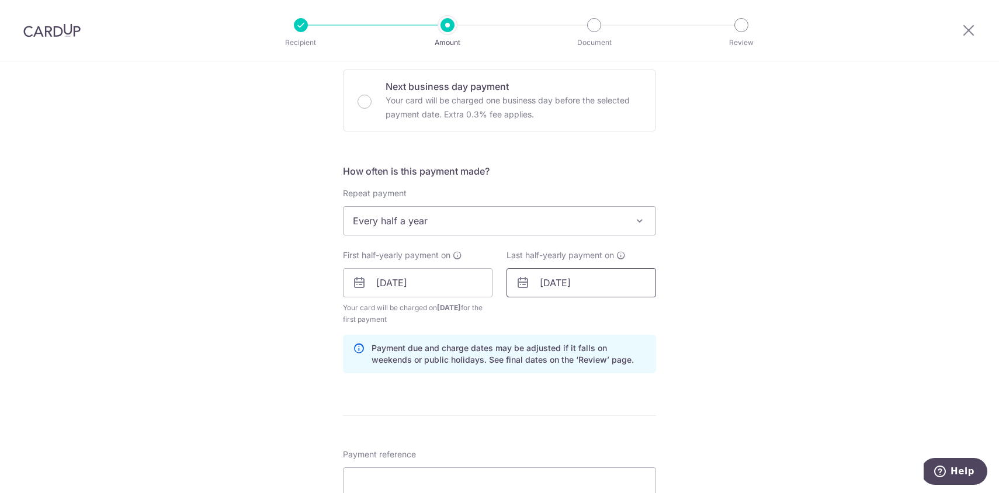
click at [575, 279] on input "[DATE]" at bounding box center [581, 282] width 150 height 29
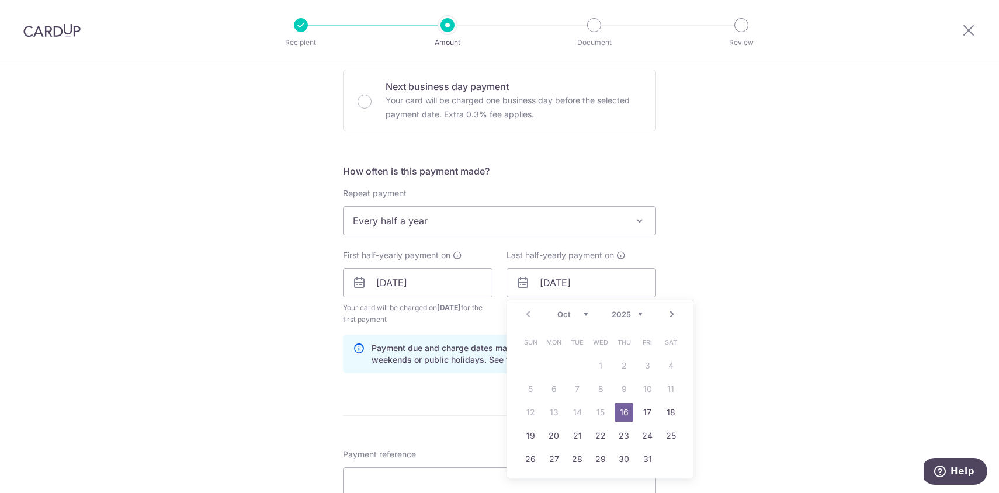
click at [635, 311] on select "2025 2026 2027 2028 2029 2030 2031 2032 2033 2034 2035" at bounding box center [626, 314] width 31 height 9
click at [582, 319] on div "Prev Next Jan Feb Mar Apr May Jun Jul Aug Sep Oct Nov Dec 2025 2026 2027 2028 2…" at bounding box center [600, 314] width 186 height 28
click at [582, 311] on select "Jan Feb Mar Apr May Jun Jul Aug Sep Oct Nov Dec" at bounding box center [572, 314] width 31 height 9
click at [645, 409] on link "16" at bounding box center [647, 412] width 19 height 19
type input "[DATE]"
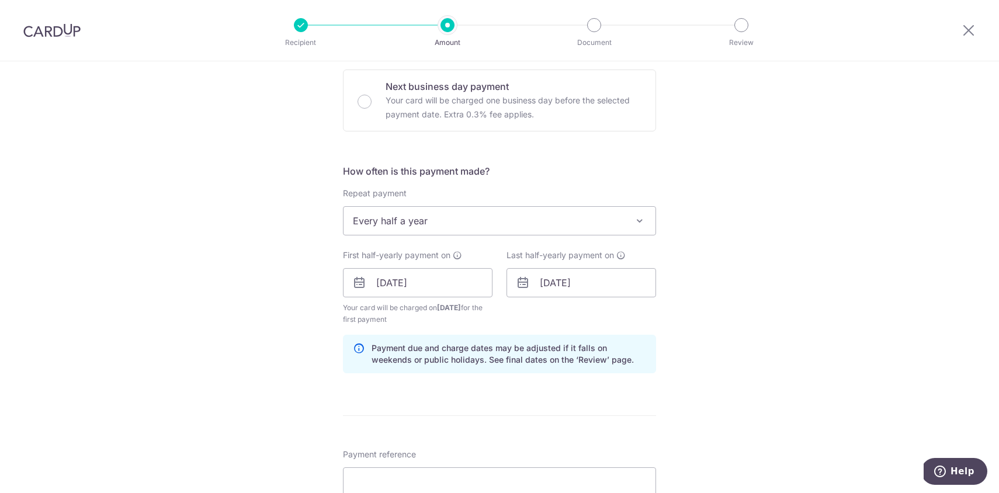
click at [731, 344] on div "Tell us more about your payment Enter payment amount SGD 997.35 997.35 Select C…" at bounding box center [499, 270] width 999 height 1116
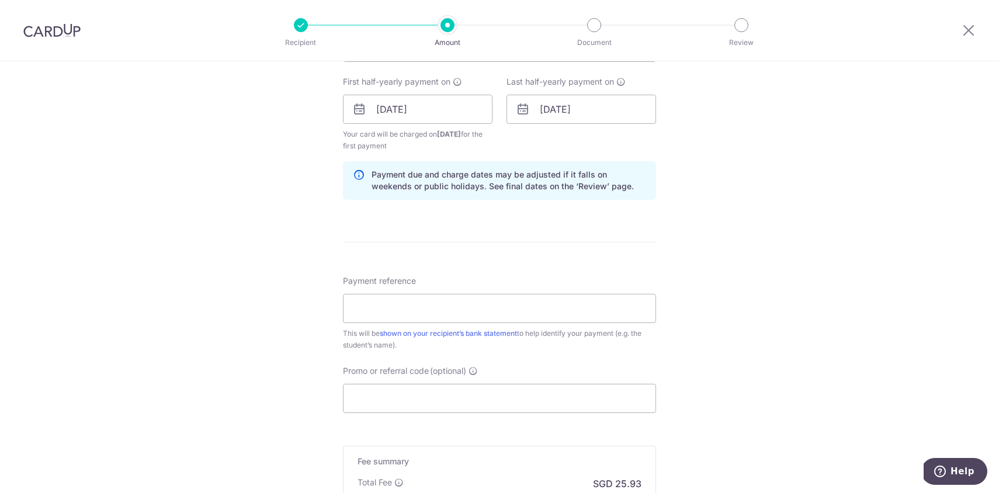
scroll to position [545, 0]
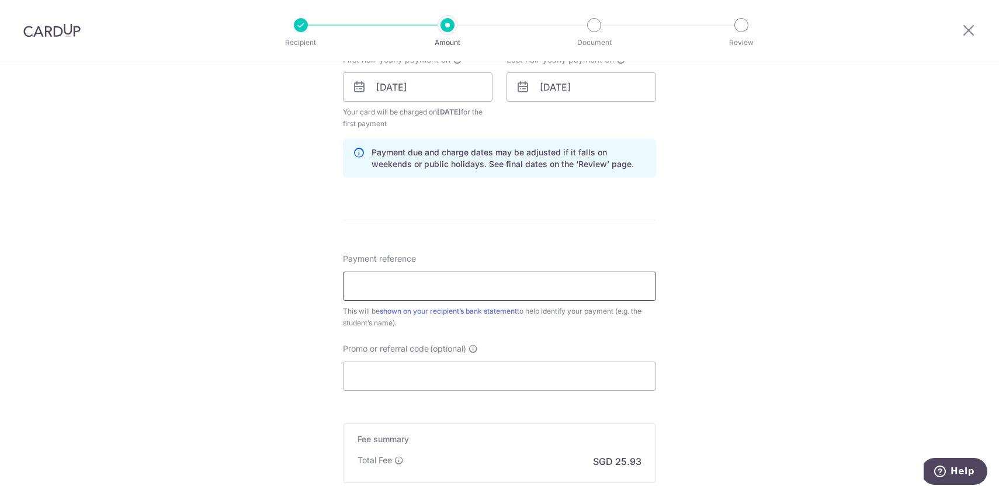
click at [439, 290] on input "Payment reference" at bounding box center [499, 286] width 313 height 29
type input "Tan Yi Kai, Ian (K2)"
click at [456, 378] on input "Promo or referral code (optional)" at bounding box center [499, 376] width 313 height 29
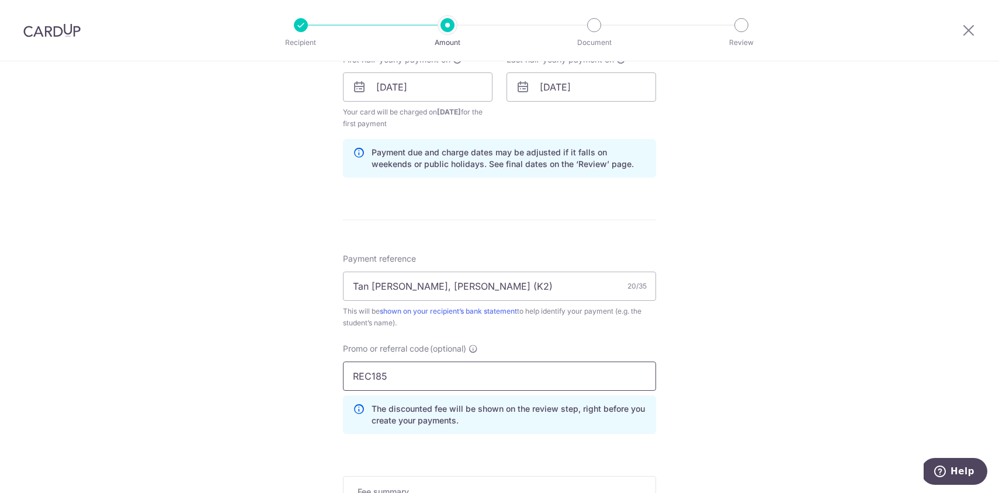
type input "REC185"
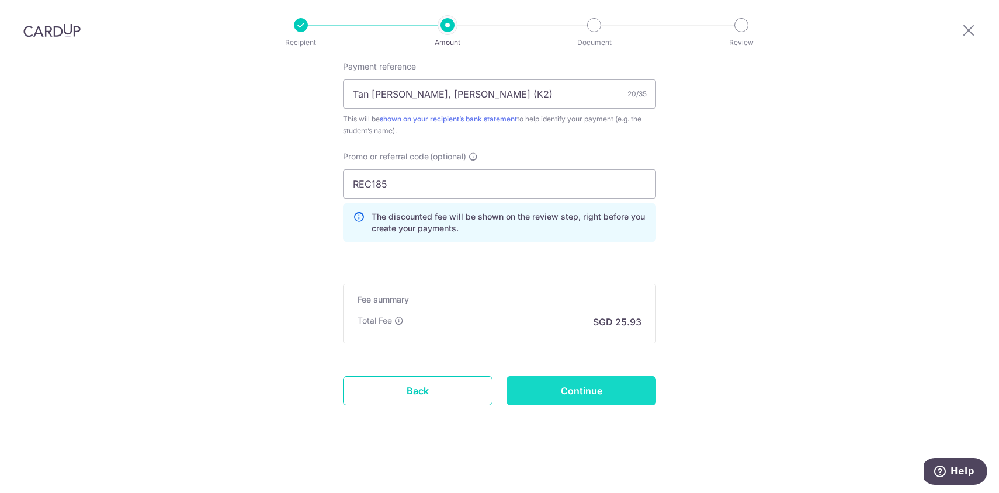
click at [581, 392] on input "Continue" at bounding box center [581, 390] width 150 height 29
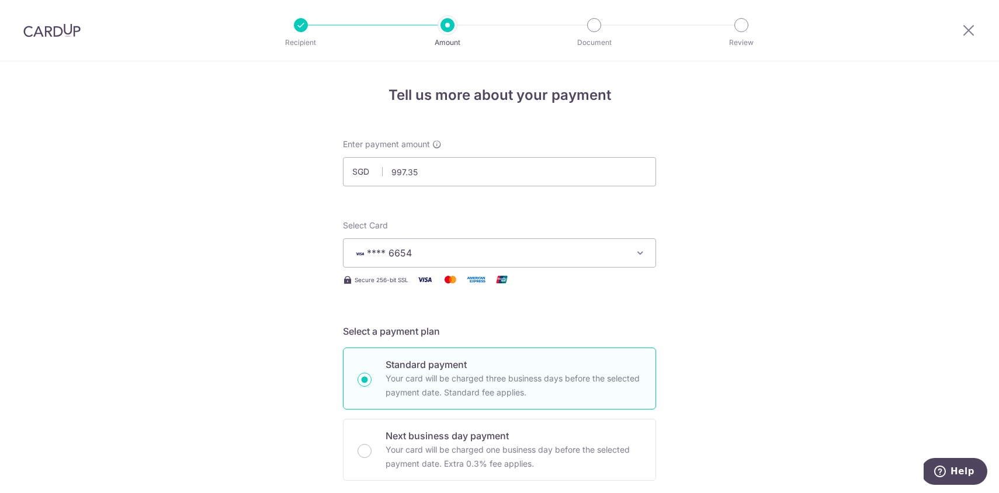
scroll to position [694, 0]
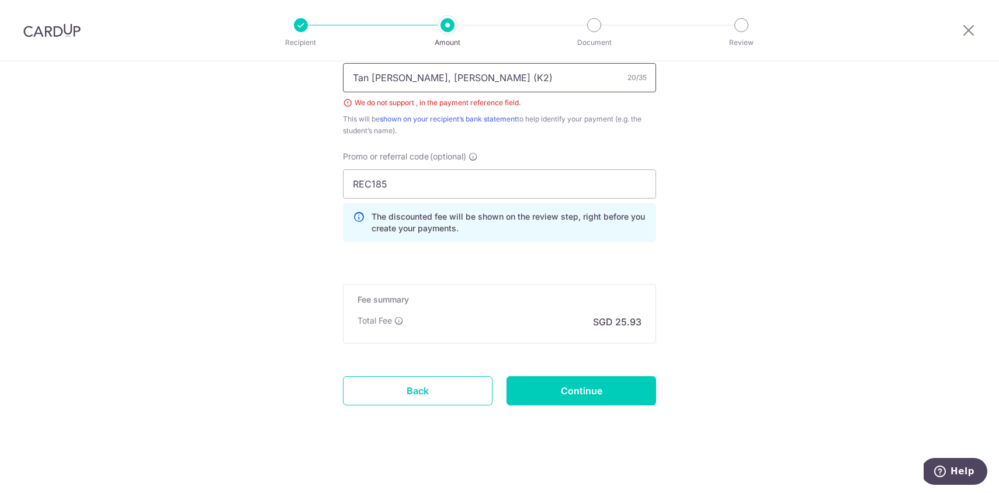
click at [530, 78] on input "Tan Yi Kai, Ian (K2)" at bounding box center [499, 77] width 313 height 29
type input "Tan Yi Kai Ian (K2)"
click at [564, 391] on input "Continue" at bounding box center [581, 390] width 150 height 29
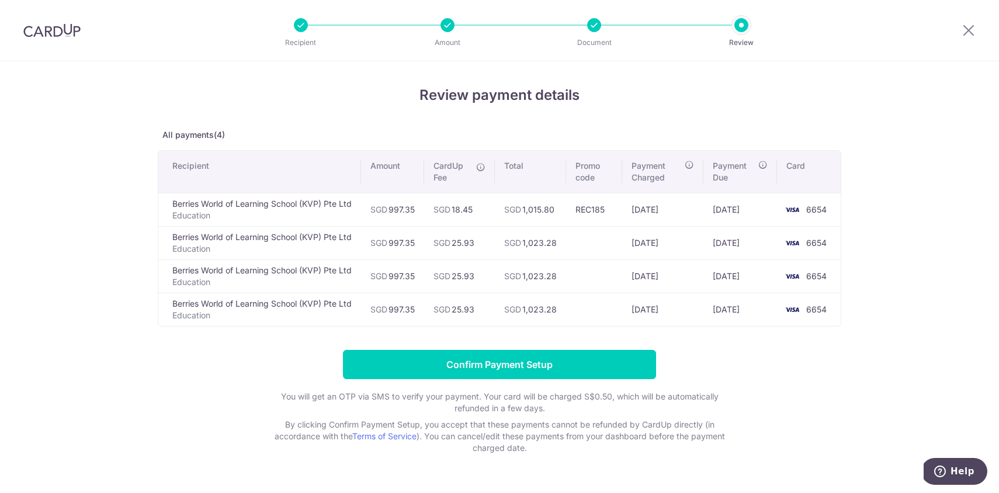
scroll to position [1, 0]
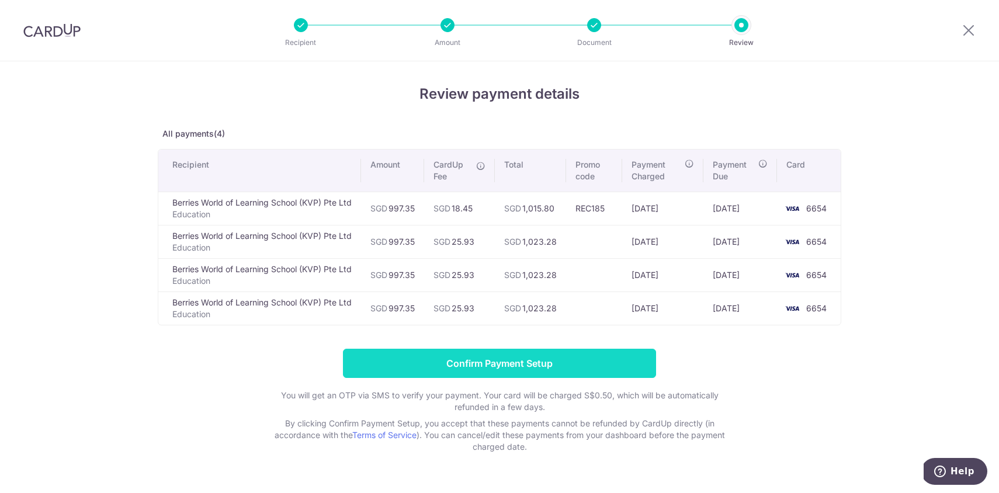
click at [571, 362] on input "Confirm Payment Setup" at bounding box center [499, 363] width 313 height 29
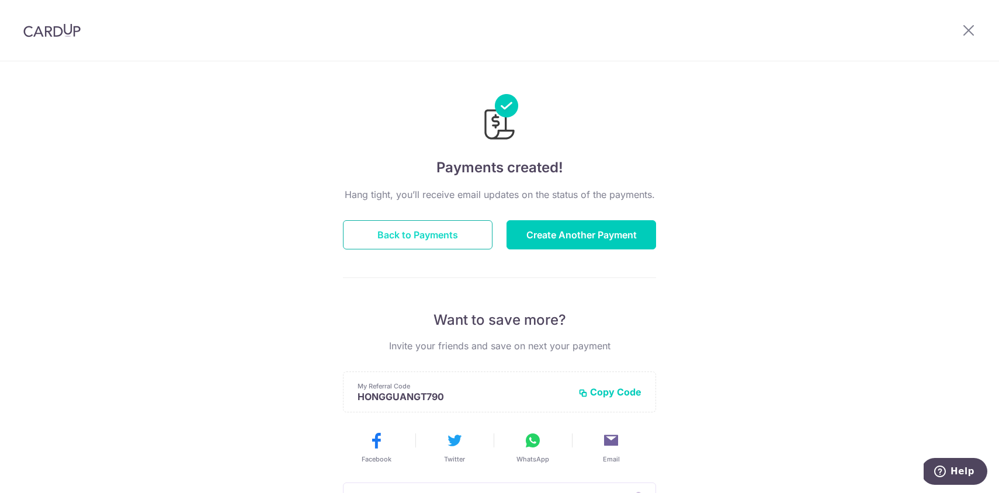
click at [423, 229] on button "Back to Payments" at bounding box center [418, 234] width 150 height 29
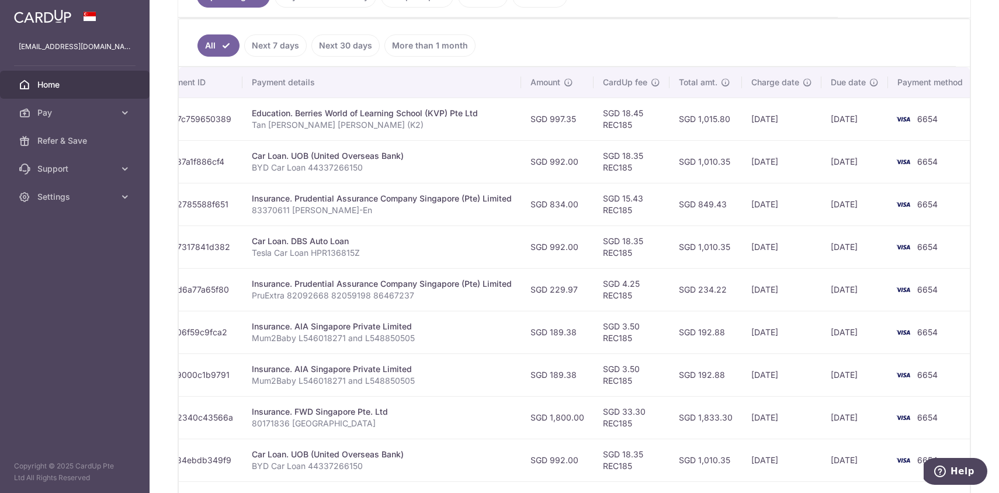
scroll to position [0, 175]
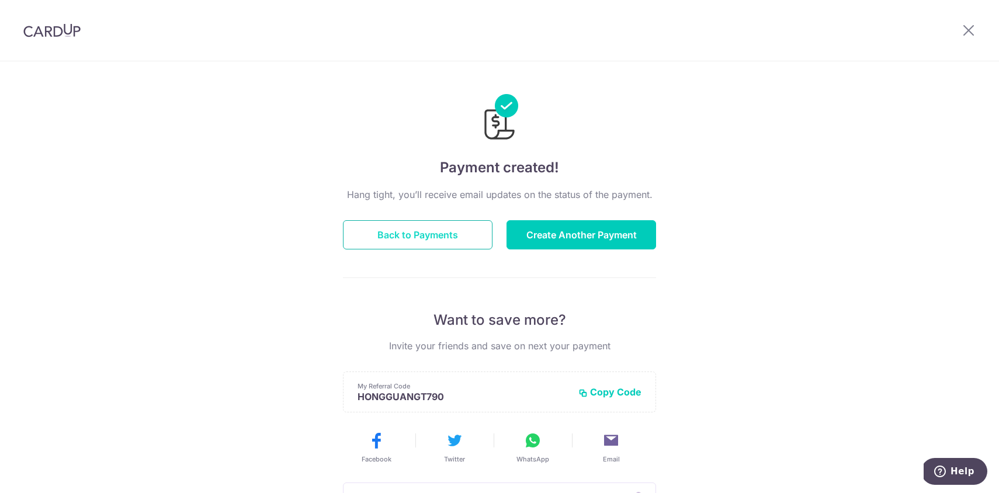
click at [447, 244] on button "Back to Payments" at bounding box center [418, 234] width 150 height 29
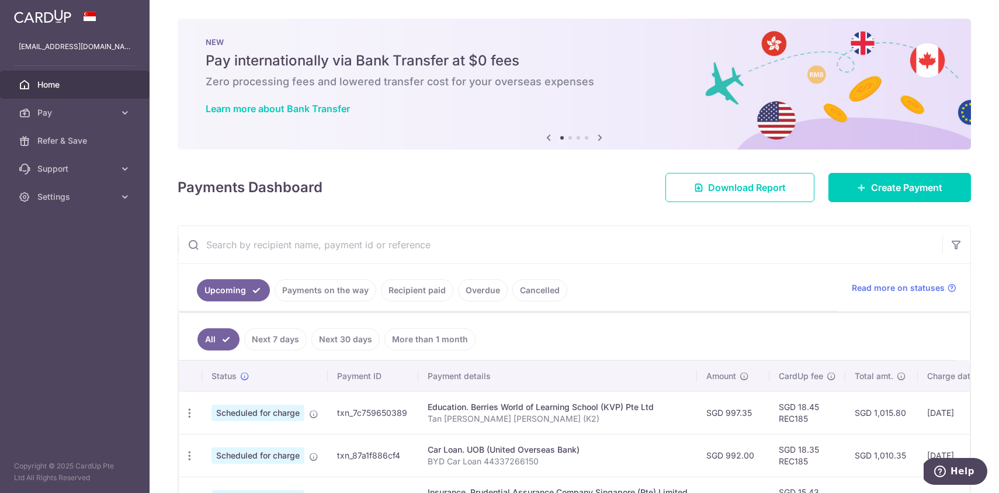
scroll to position [71, 0]
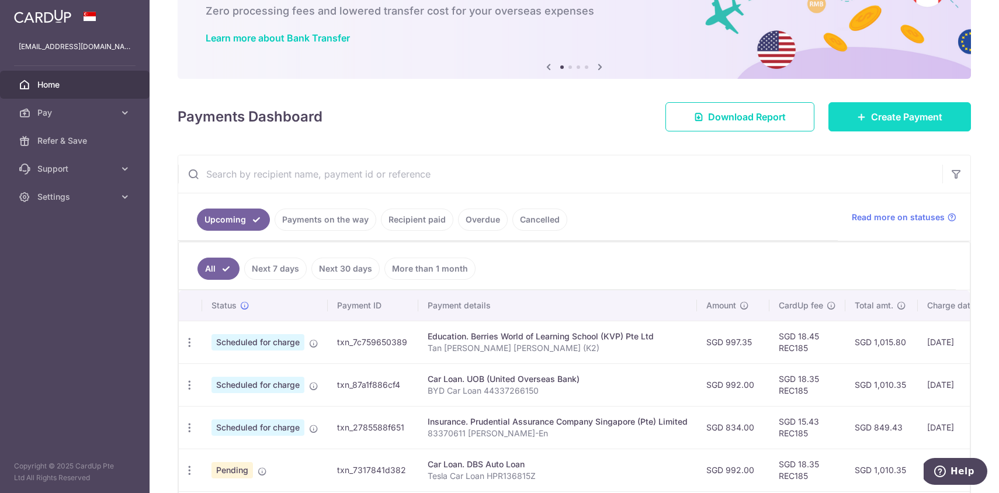
click at [916, 102] on link "Create Payment" at bounding box center [899, 116] width 143 height 29
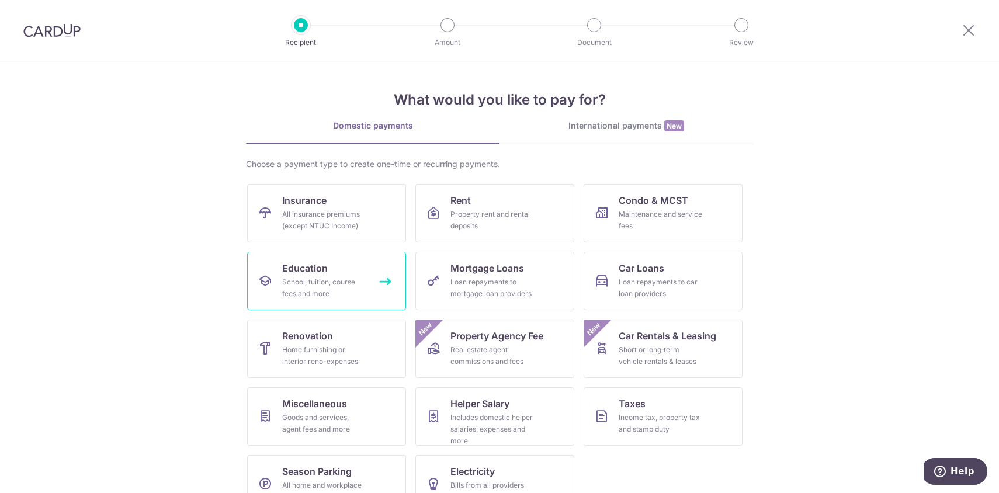
click at [374, 255] on link "Education School, tuition, course fees and more" at bounding box center [326, 281] width 159 height 58
